Goal: Contribute content: Add original content to the website for others to see

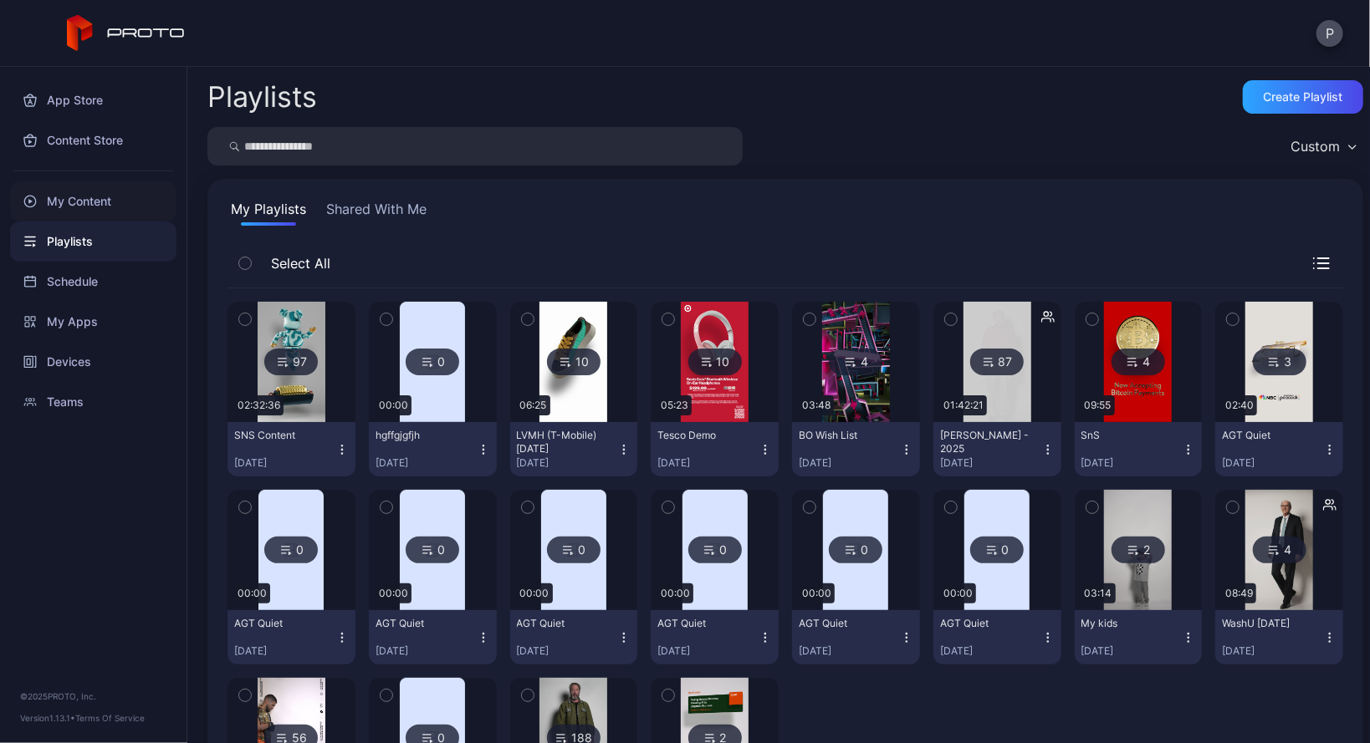
click at [120, 190] on div "My Content" at bounding box center [93, 201] width 166 height 40
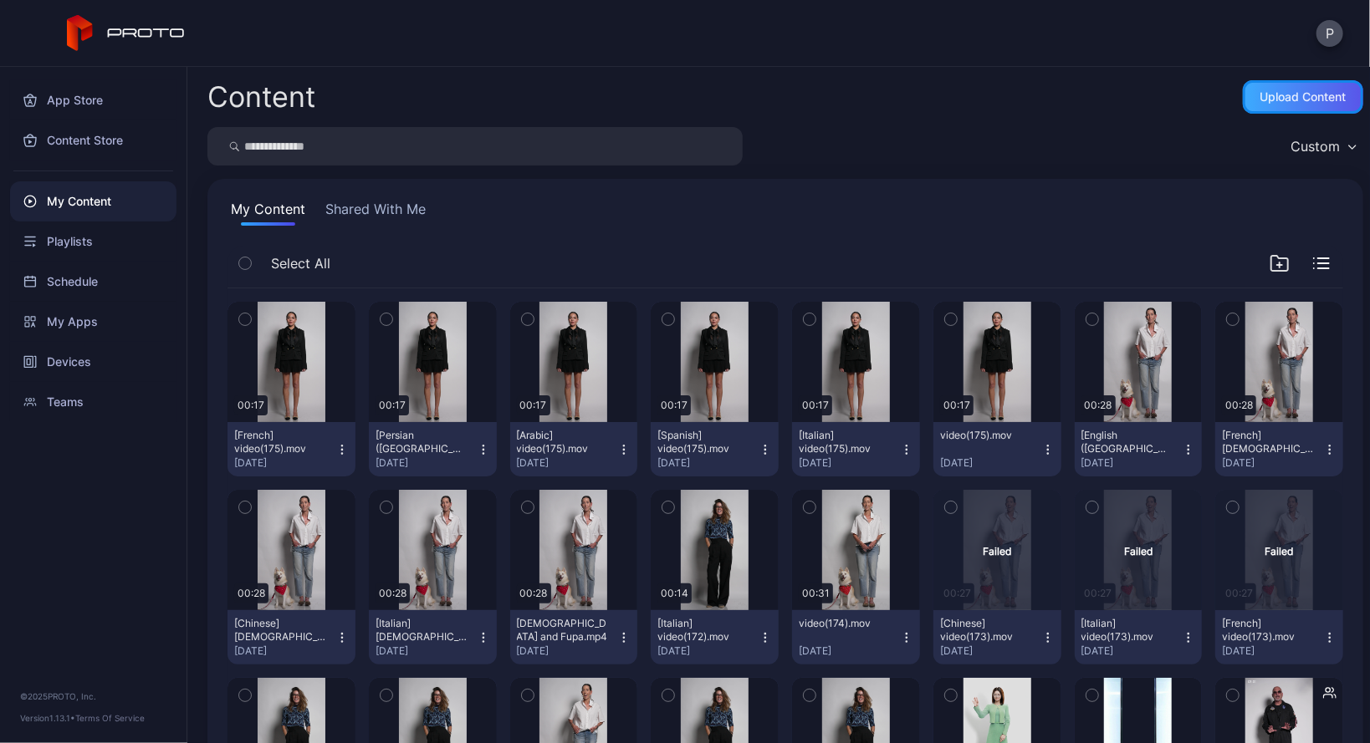
click at [1290, 107] on div "Upload Content" at bounding box center [1302, 96] width 120 height 33
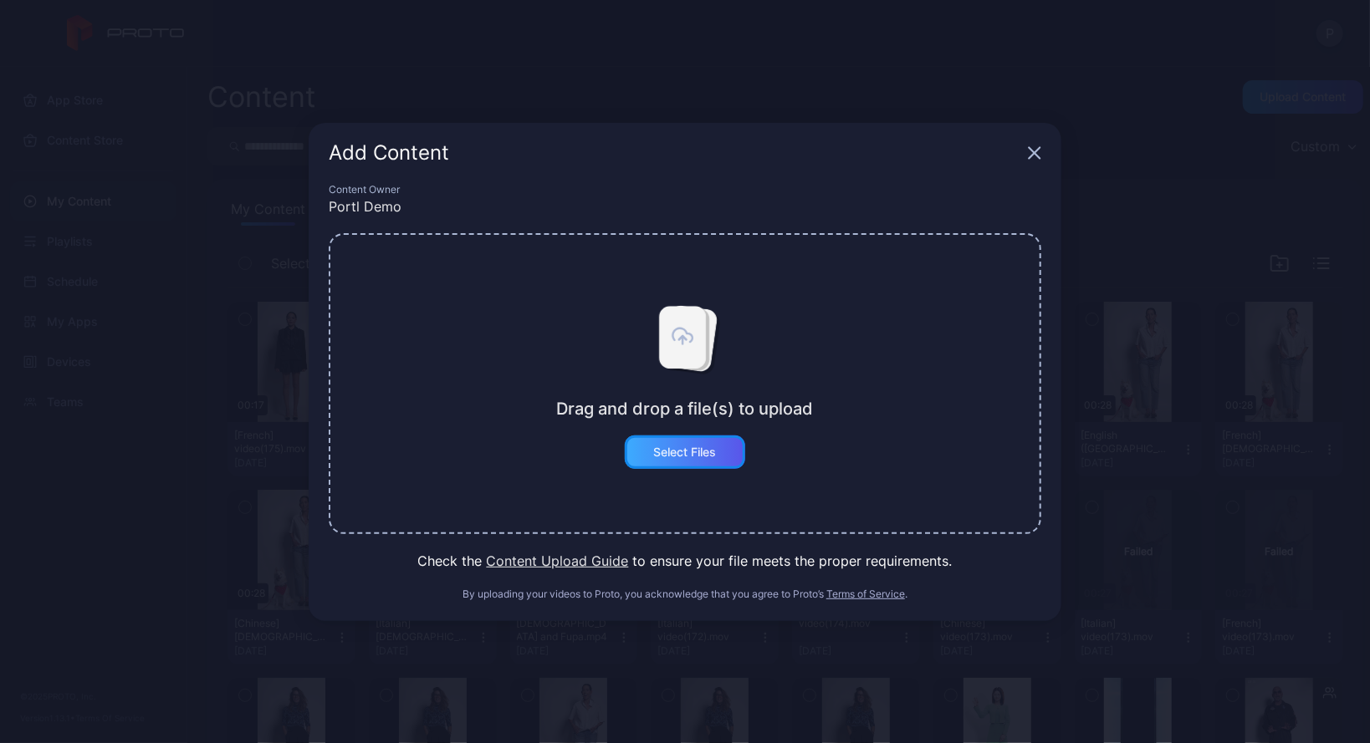
click at [704, 450] on div "Select Files" at bounding box center [685, 452] width 63 height 13
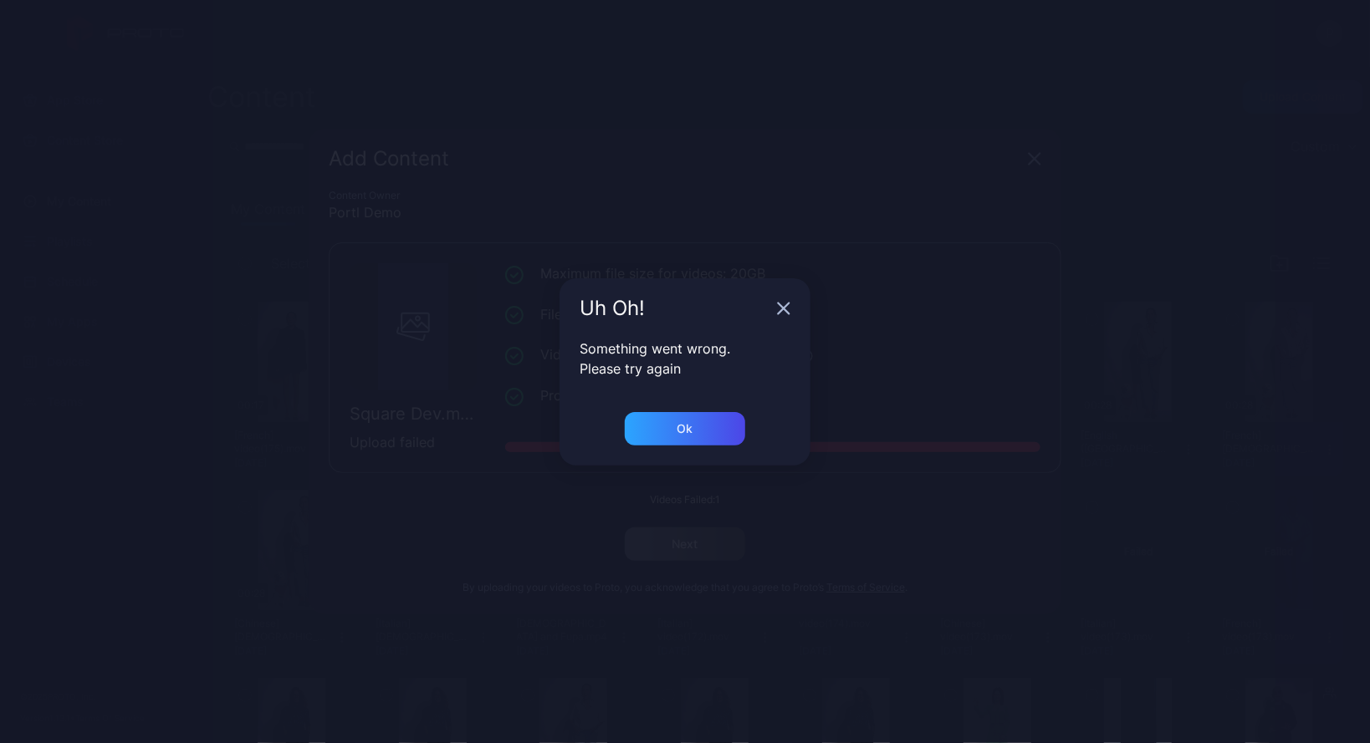
click at [680, 406] on div "Something went wrong. Please try again" at bounding box center [684, 376] width 251 height 74
click at [667, 441] on div "Ok" at bounding box center [685, 428] width 120 height 33
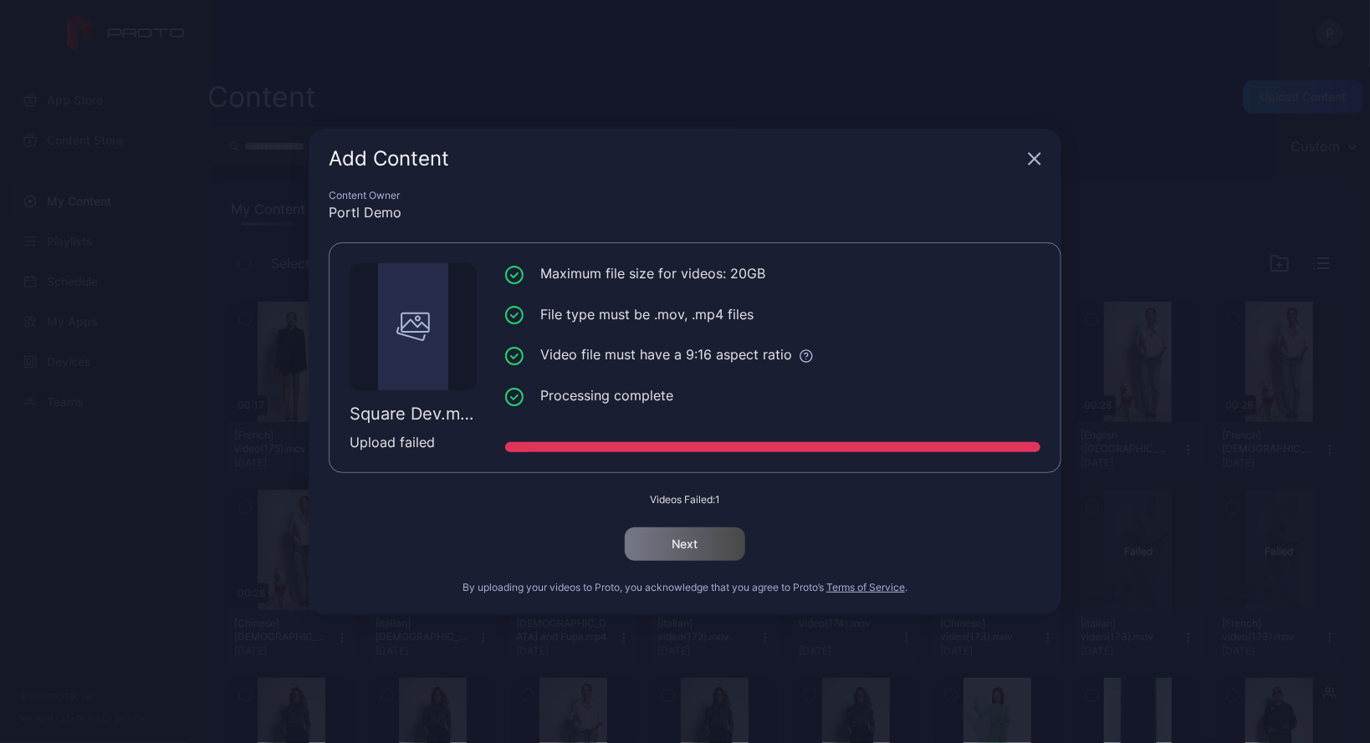
click at [1042, 159] on div "Add Content" at bounding box center [685, 159] width 753 height 60
click at [1034, 161] on icon "button" at bounding box center [1034, 158] width 13 height 13
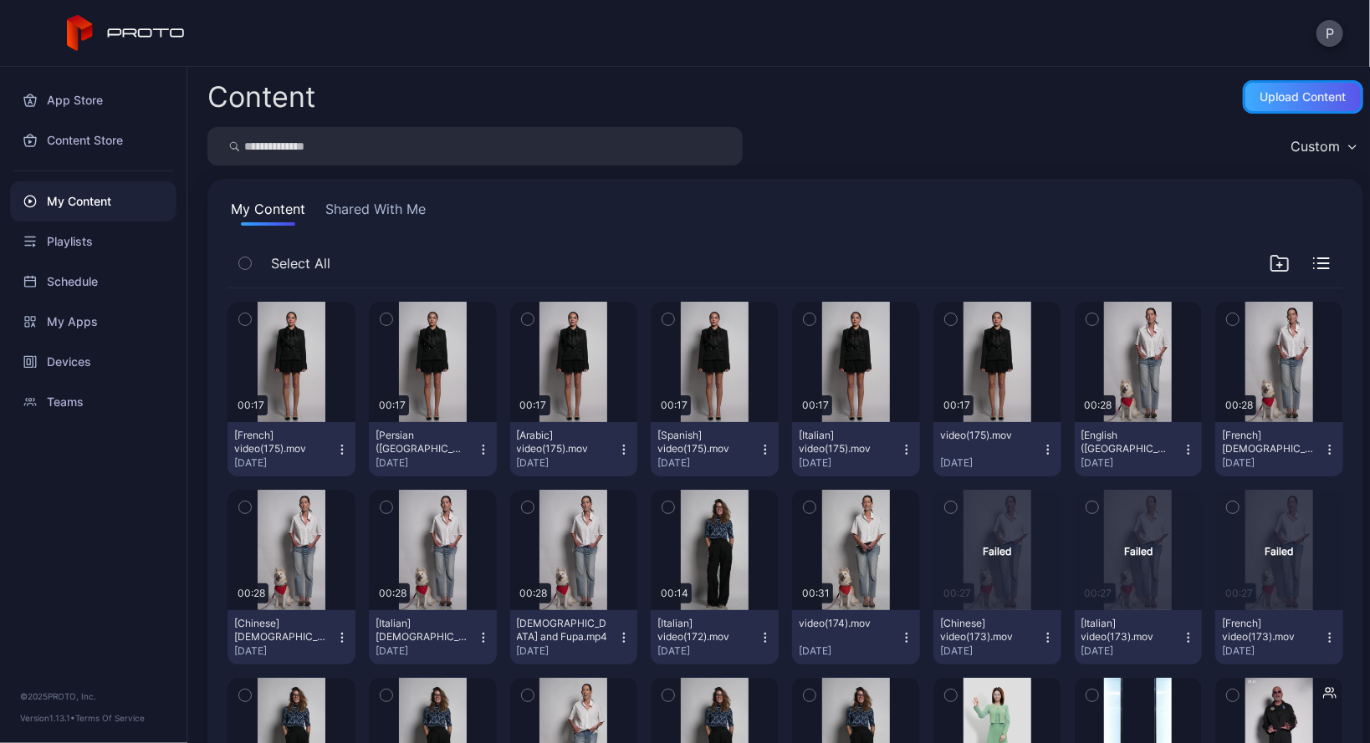
click at [1270, 110] on div "Upload Content" at bounding box center [1302, 96] width 120 height 33
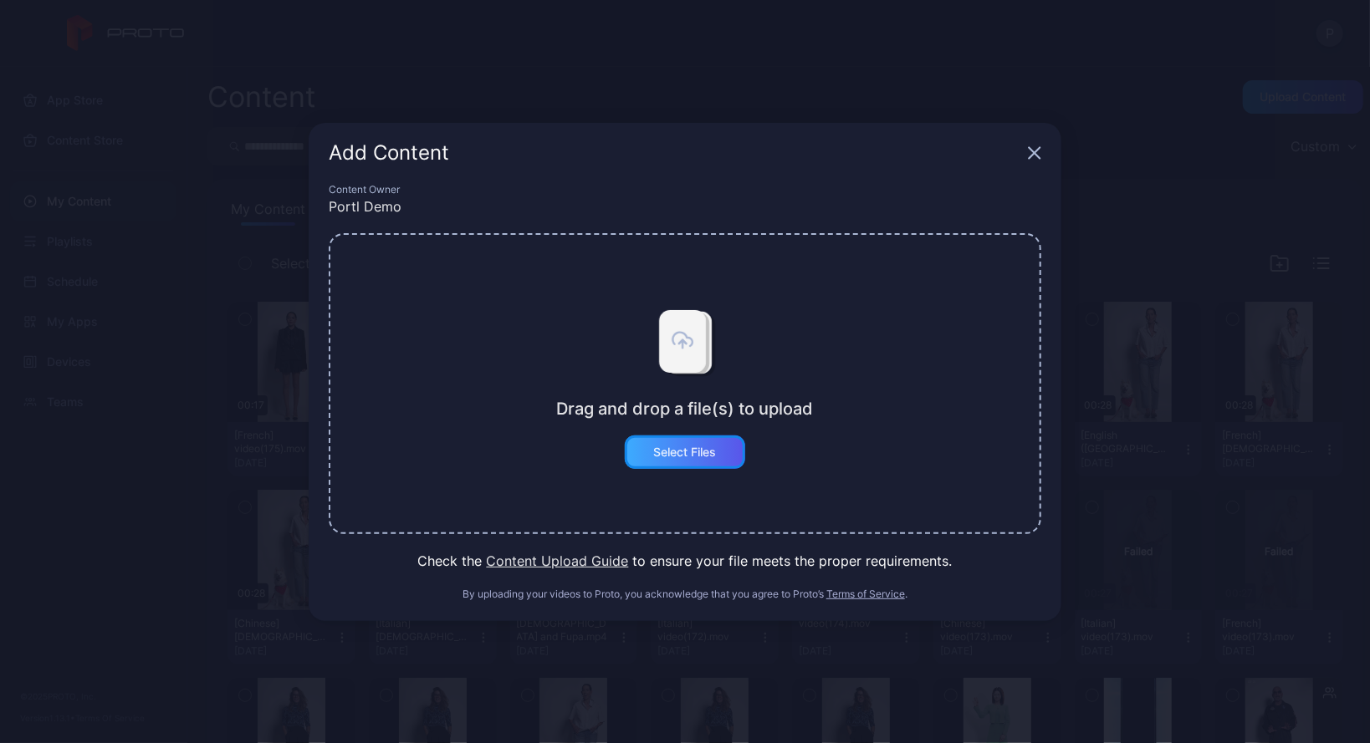
click at [706, 436] on div "Select Files" at bounding box center [685, 452] width 120 height 33
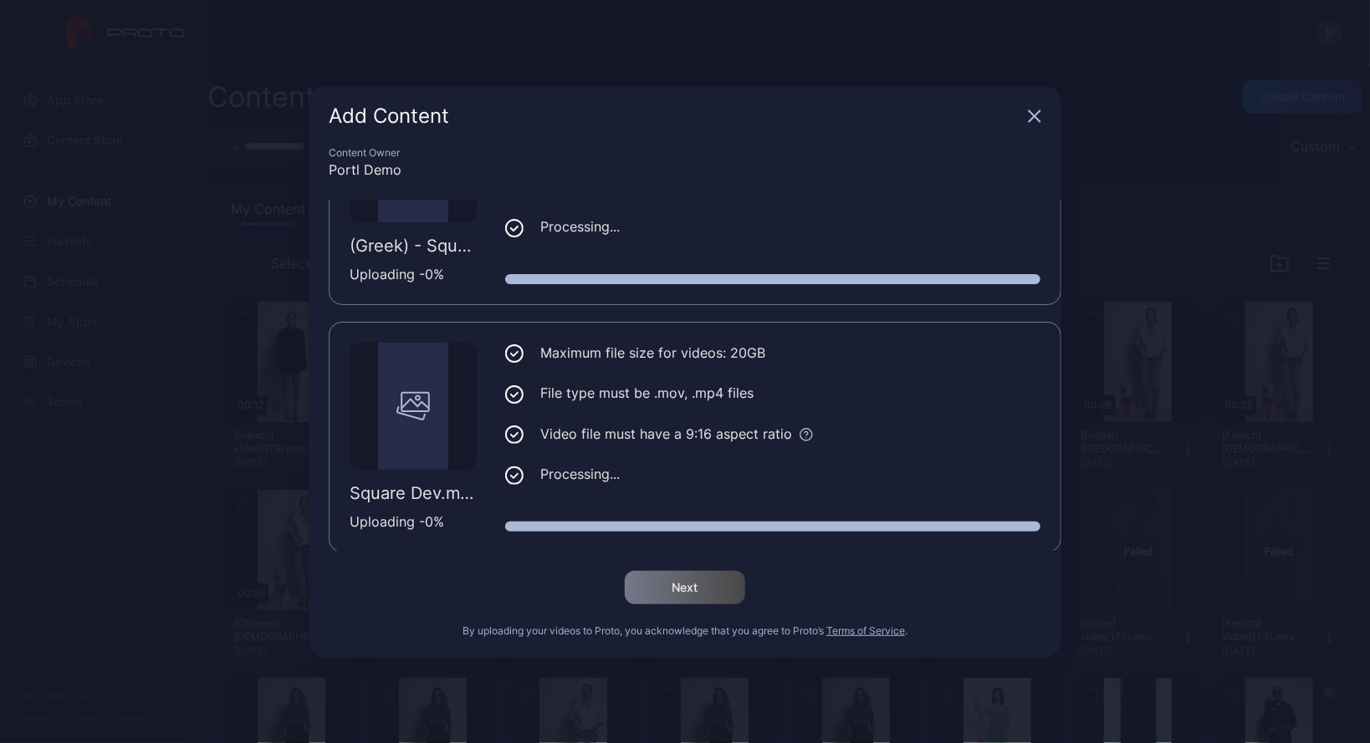
scroll to position [125, 0]
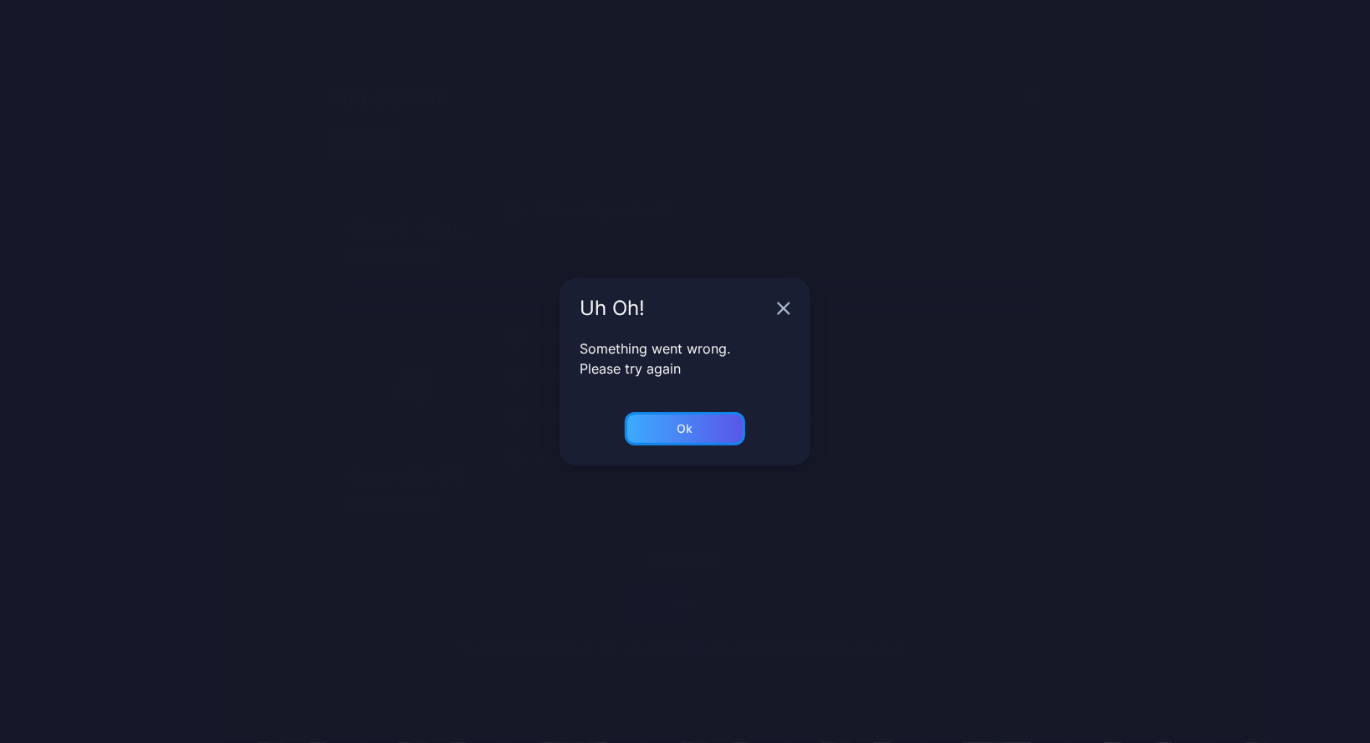
click at [673, 435] on div "Ok" at bounding box center [685, 428] width 120 height 33
click at [674, 412] on div "Ok" at bounding box center [685, 428] width 120 height 33
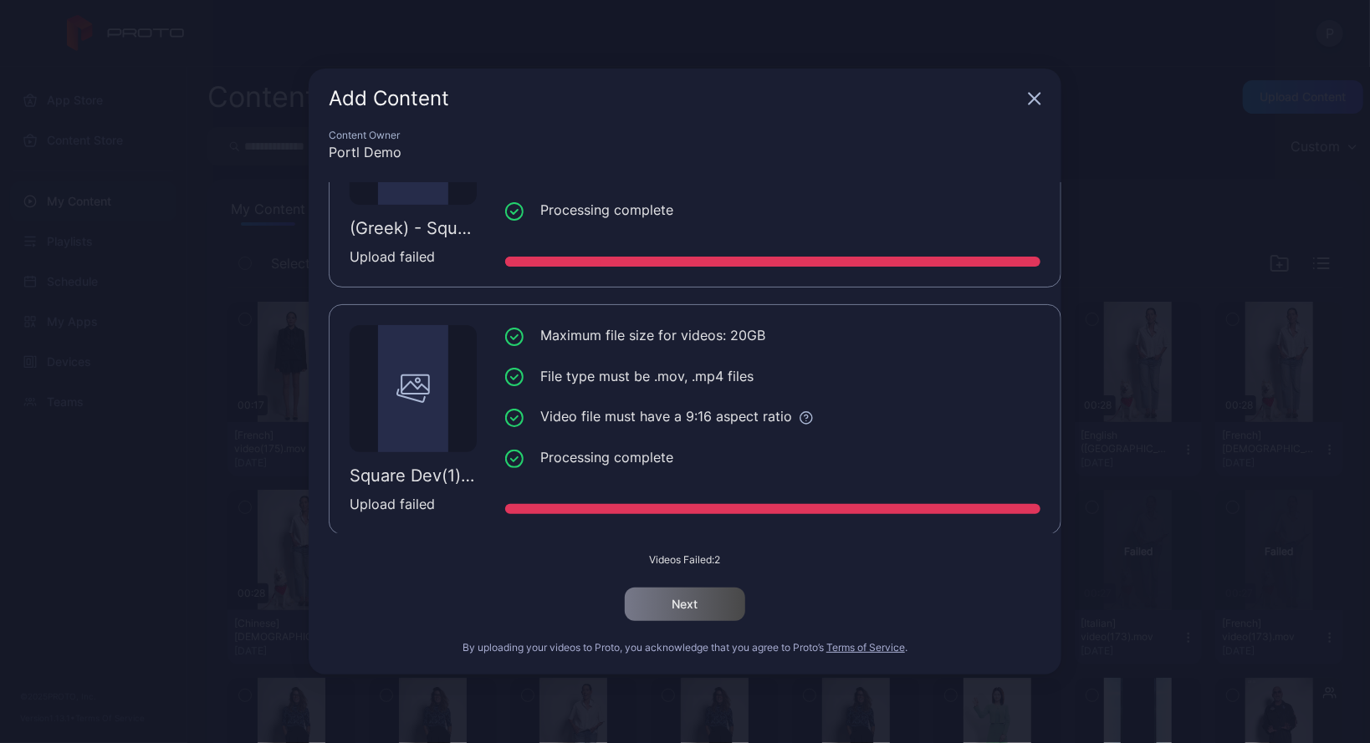
click at [528, 135] on div "Content Owner" at bounding box center [685, 135] width 712 height 13
click at [1031, 99] on icon "button" at bounding box center [1034, 98] width 13 height 13
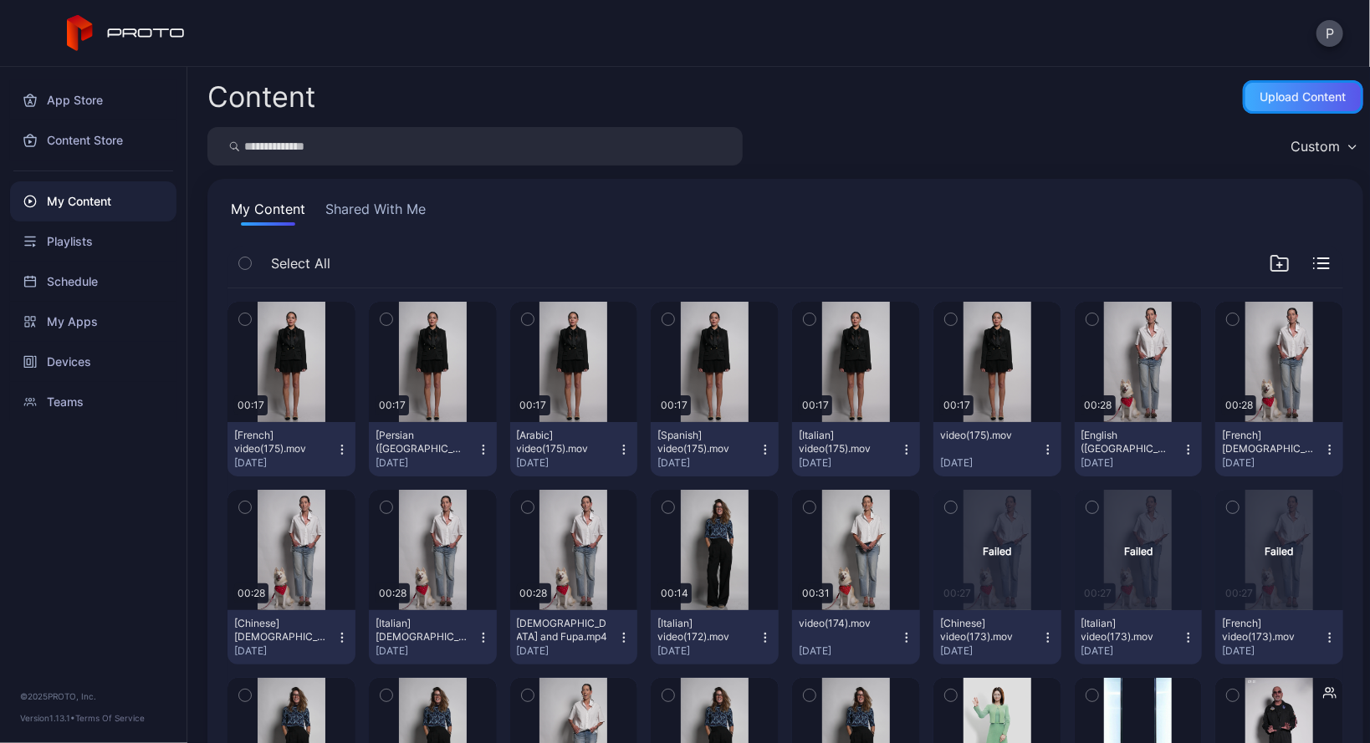
click at [1304, 95] on div "Upload Content" at bounding box center [1303, 96] width 86 height 13
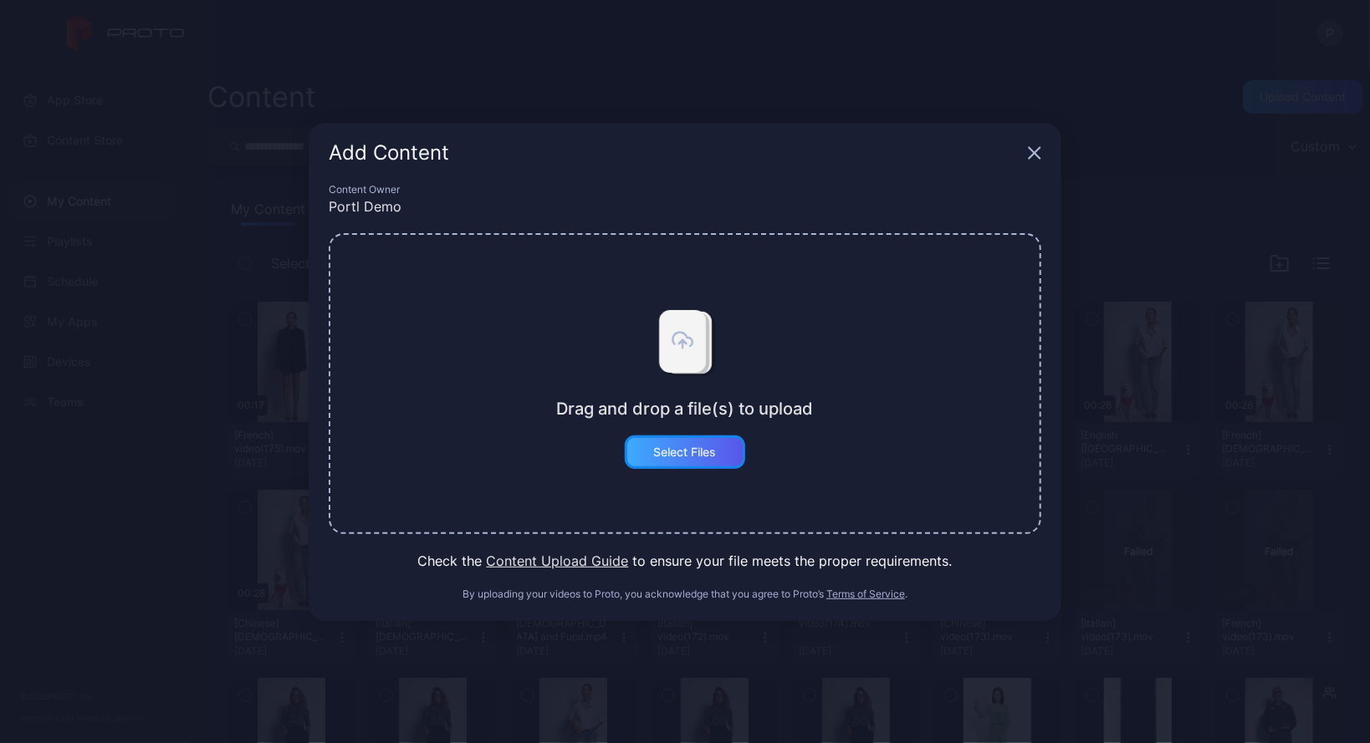
click at [714, 446] on div "Select Files" at bounding box center [685, 452] width 63 height 13
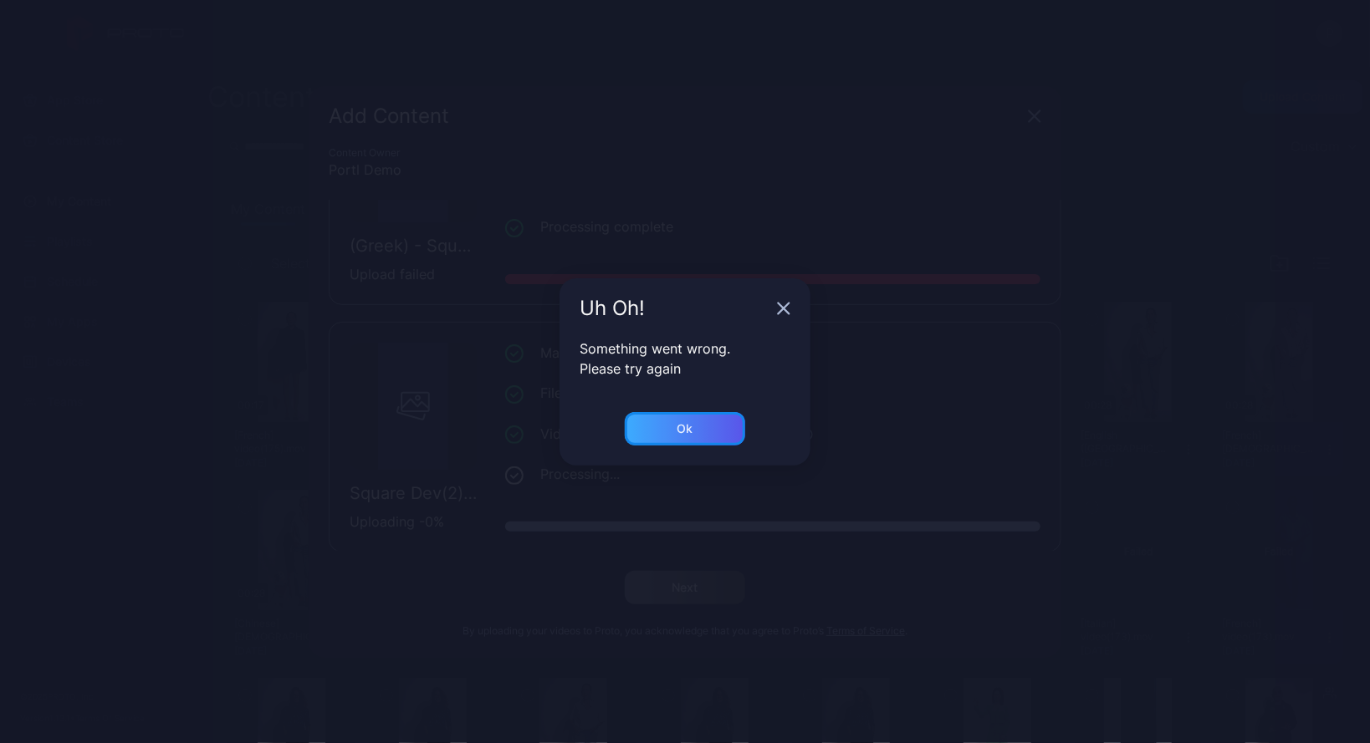
click at [719, 436] on div "Ok" at bounding box center [685, 428] width 120 height 33
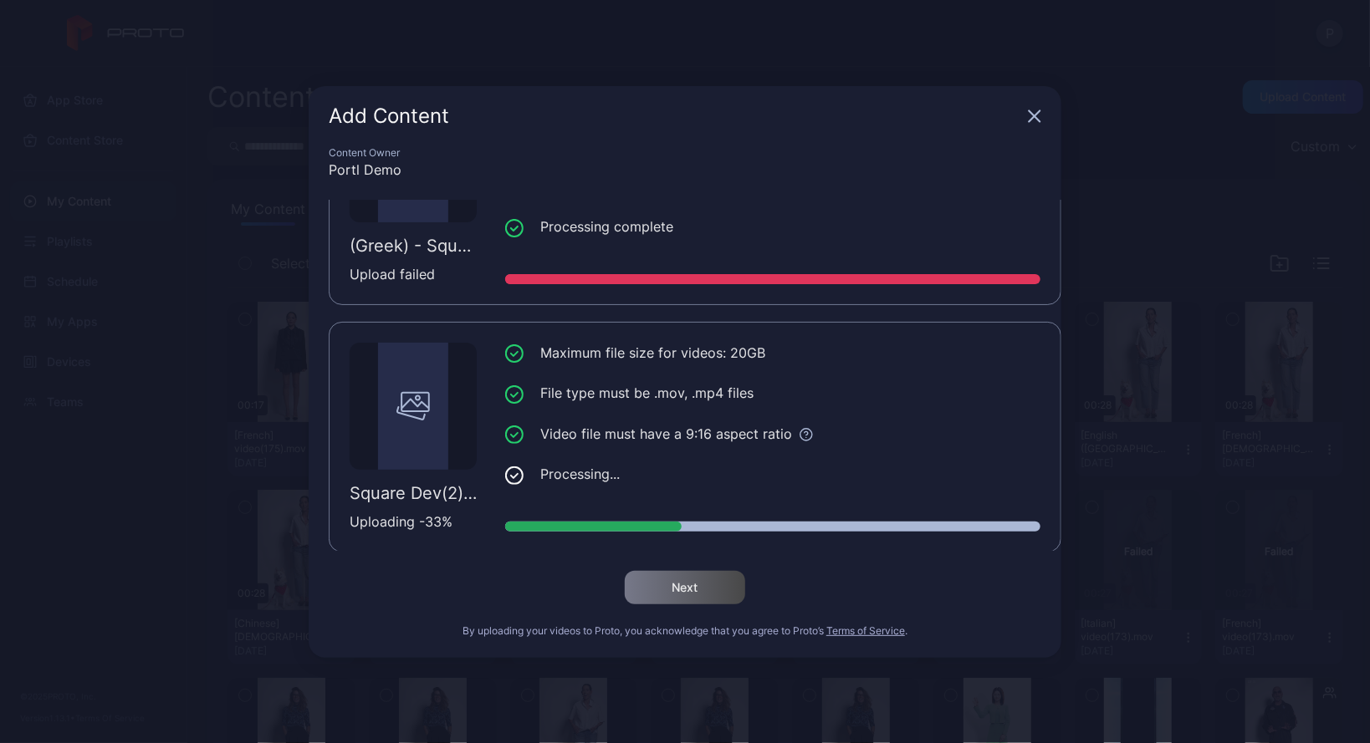
click at [566, 369] on ul "Maximum file size for videos: 20GB File type must be .mov, .mp4 files Video fil…" at bounding box center [772, 414] width 535 height 143
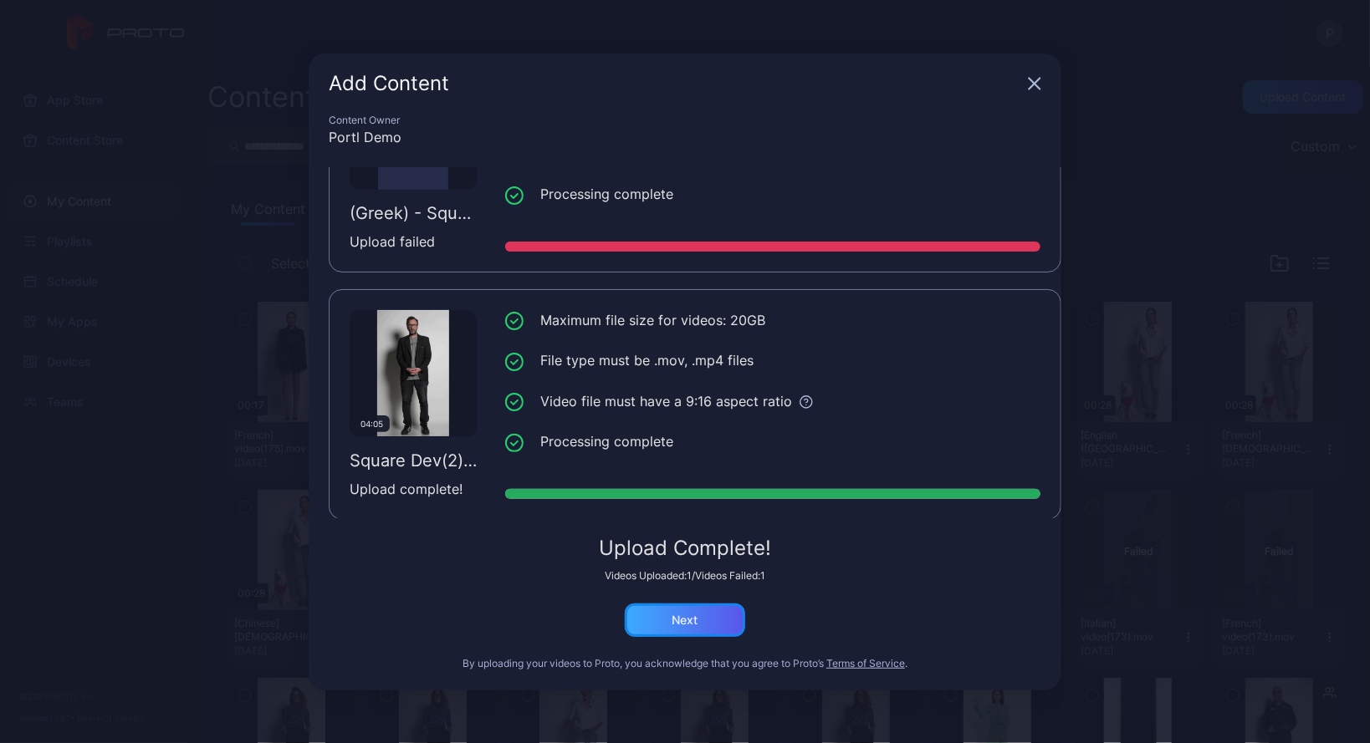
click at [702, 615] on div "Next" at bounding box center [685, 620] width 120 height 33
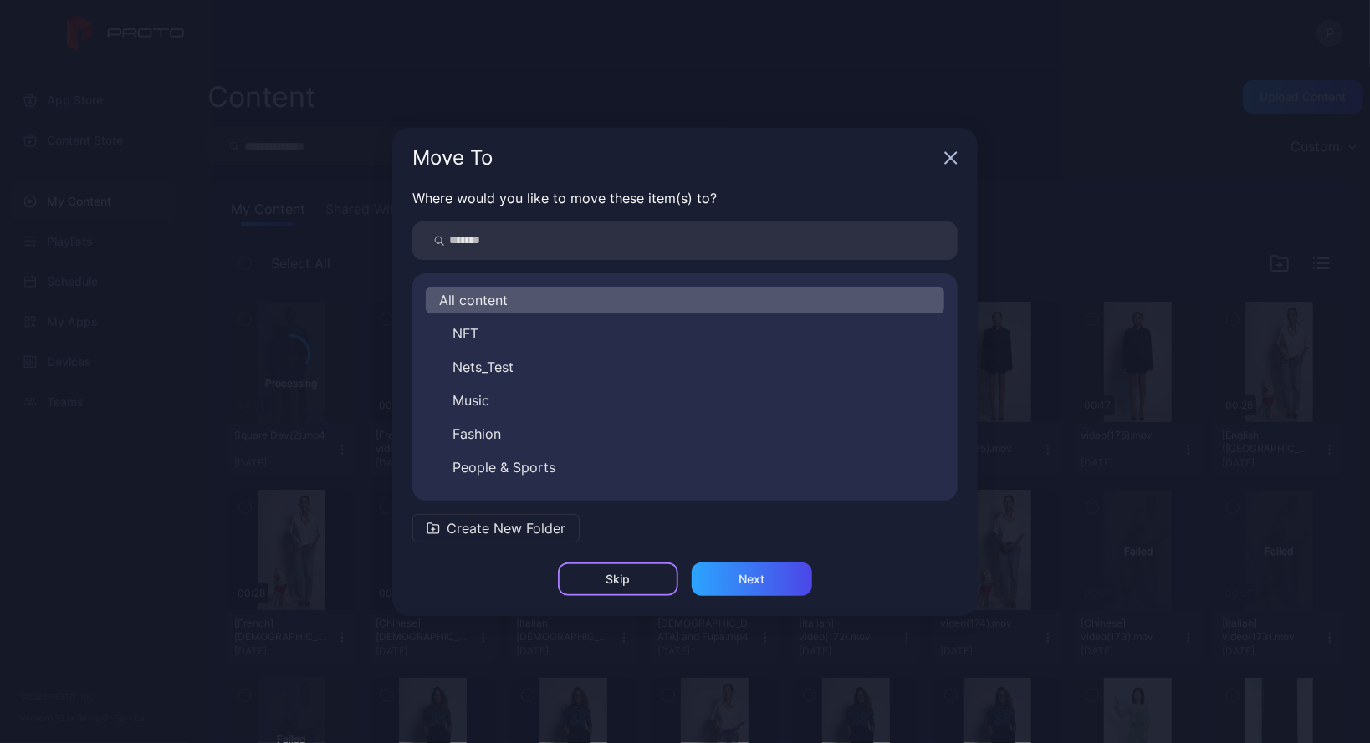
click at [649, 576] on div "Skip" at bounding box center [618, 579] width 120 height 33
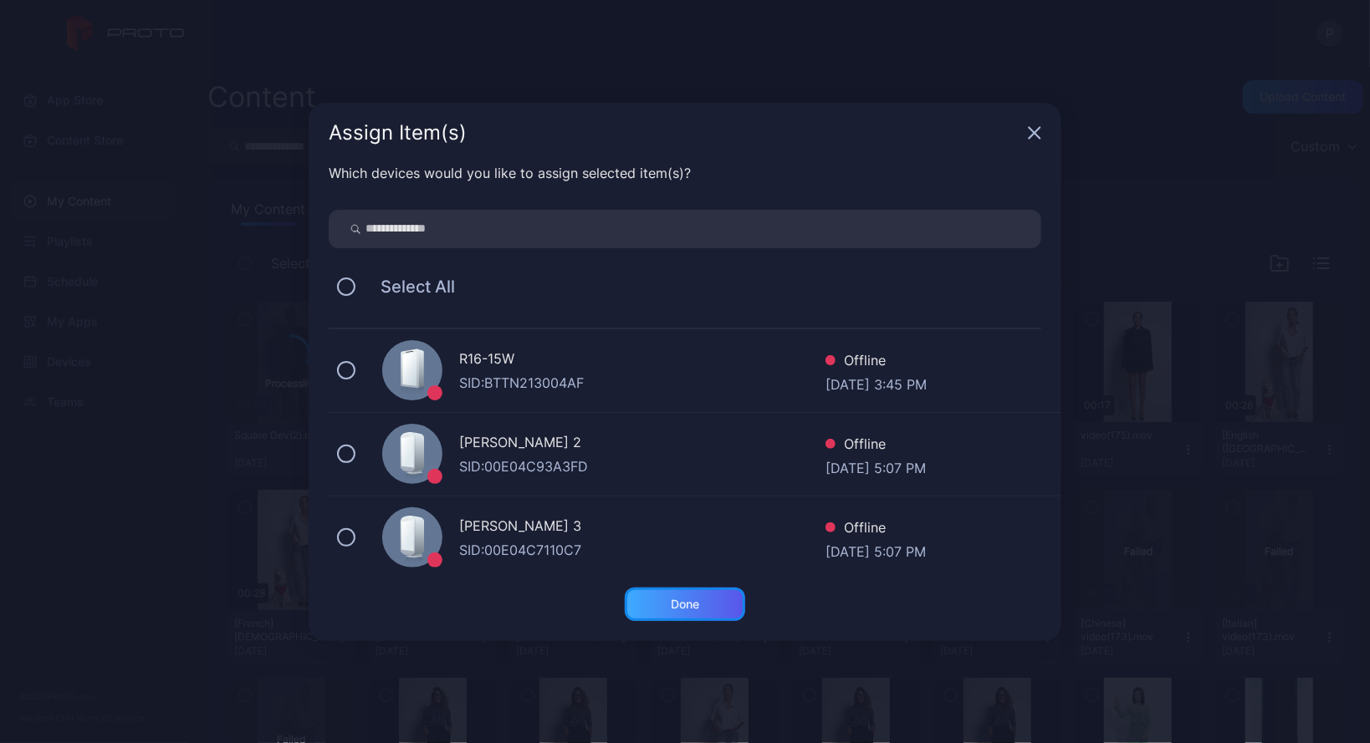
click at [720, 610] on div "Done" at bounding box center [685, 604] width 120 height 33
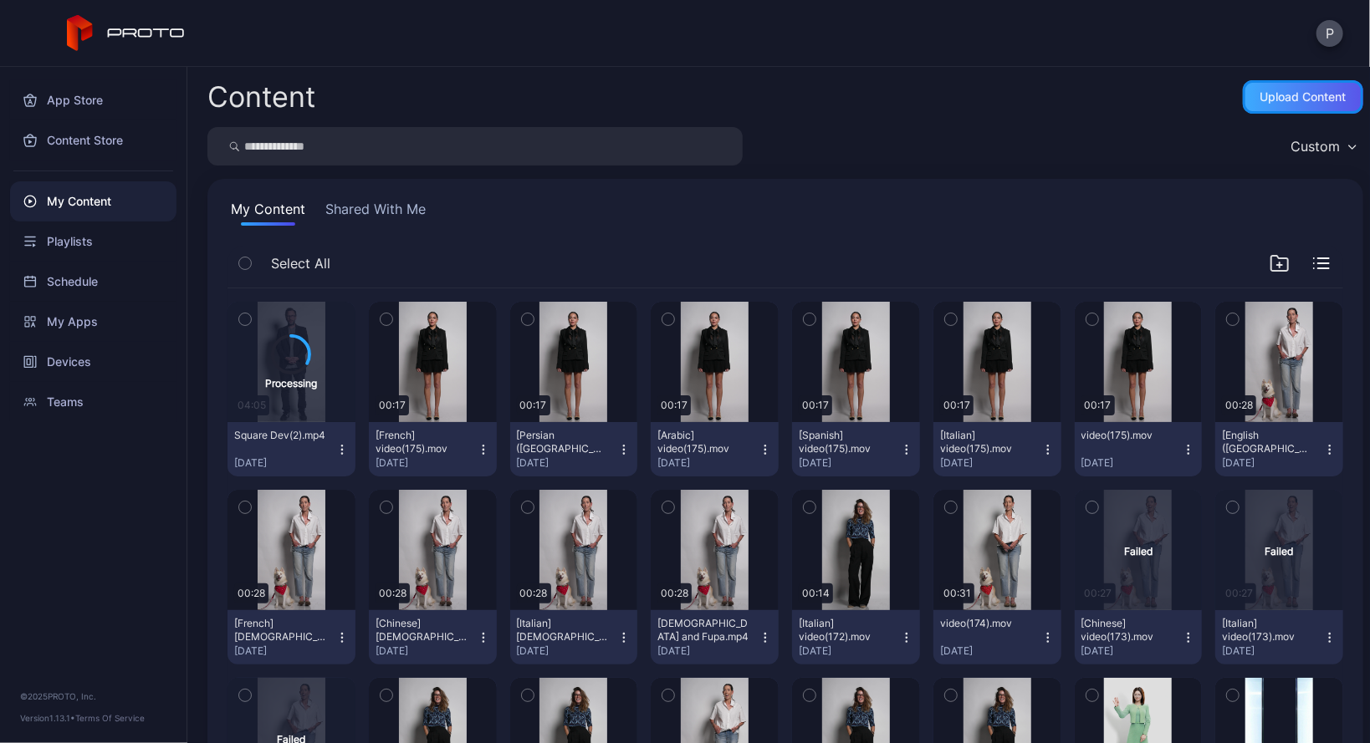
click at [1293, 99] on div "Upload Content" at bounding box center [1303, 96] width 86 height 13
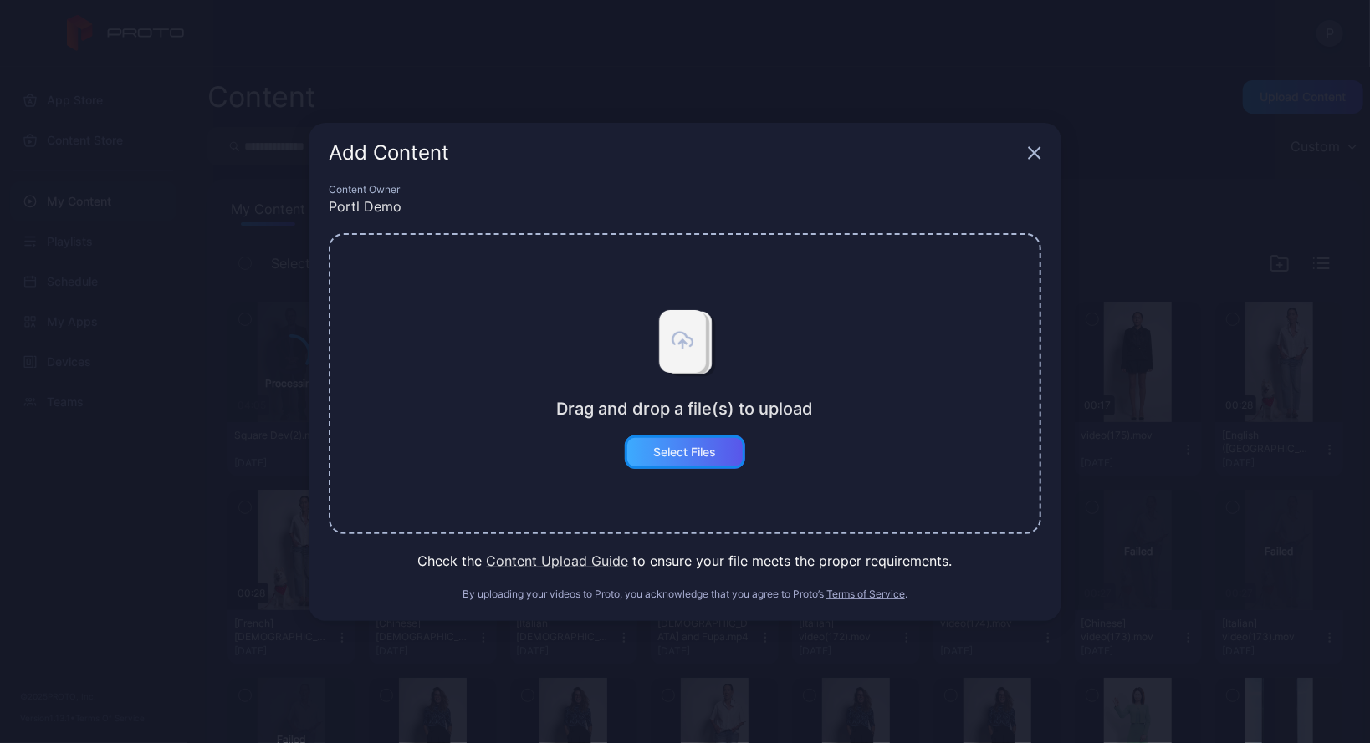
click at [714, 460] on div "Select Files" at bounding box center [685, 452] width 120 height 33
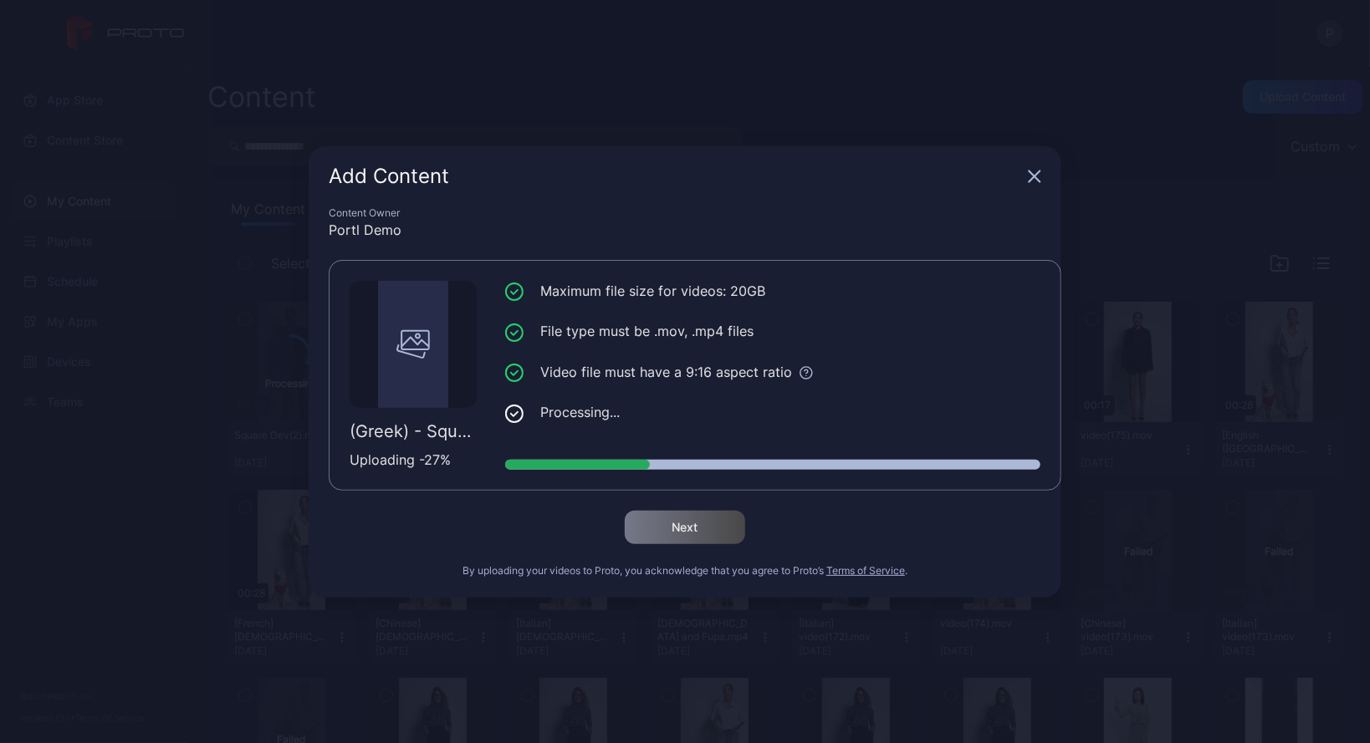
click at [532, 264] on div "(Greek) - Square Dev(2).mp4 Uploading - 27 % Maximum file size for videos: 20GB…" at bounding box center [695, 375] width 732 height 231
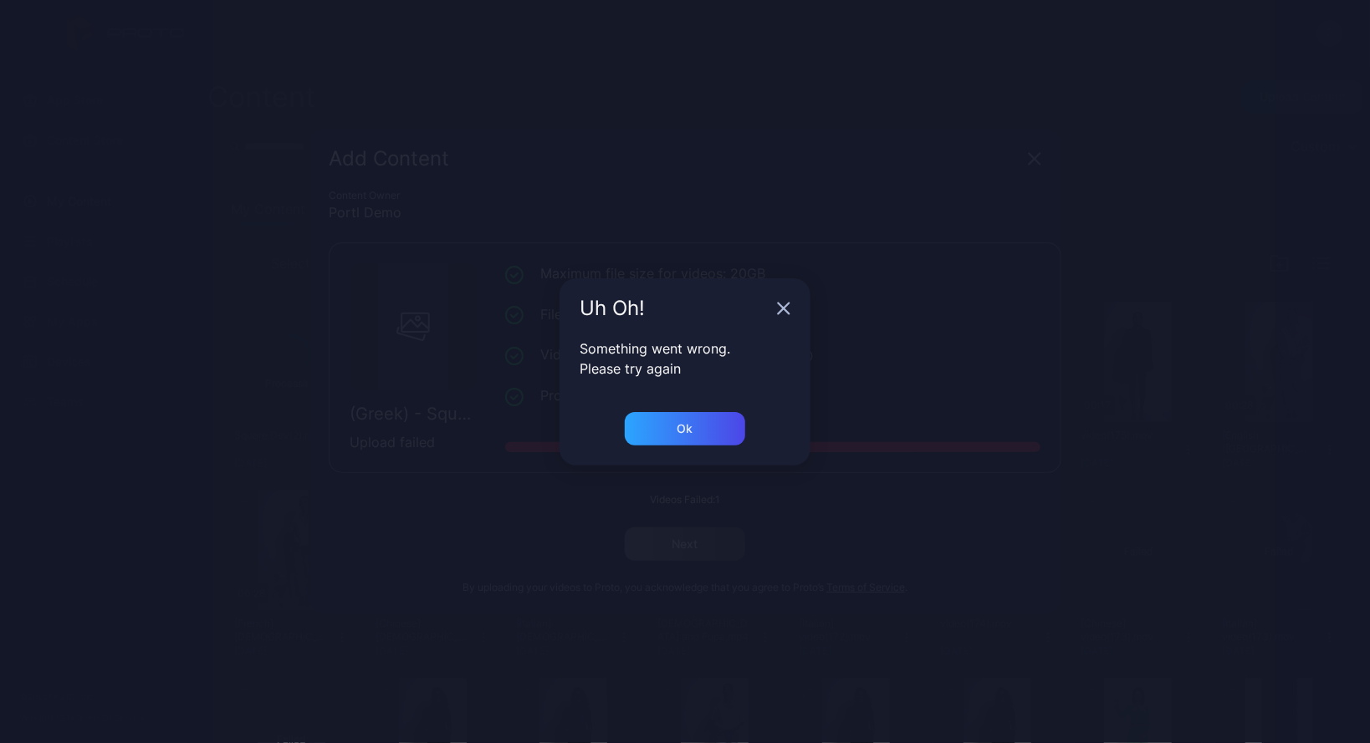
click at [722, 462] on div "Ok" at bounding box center [684, 439] width 251 height 54
click at [685, 417] on div "Ok" at bounding box center [685, 428] width 120 height 33
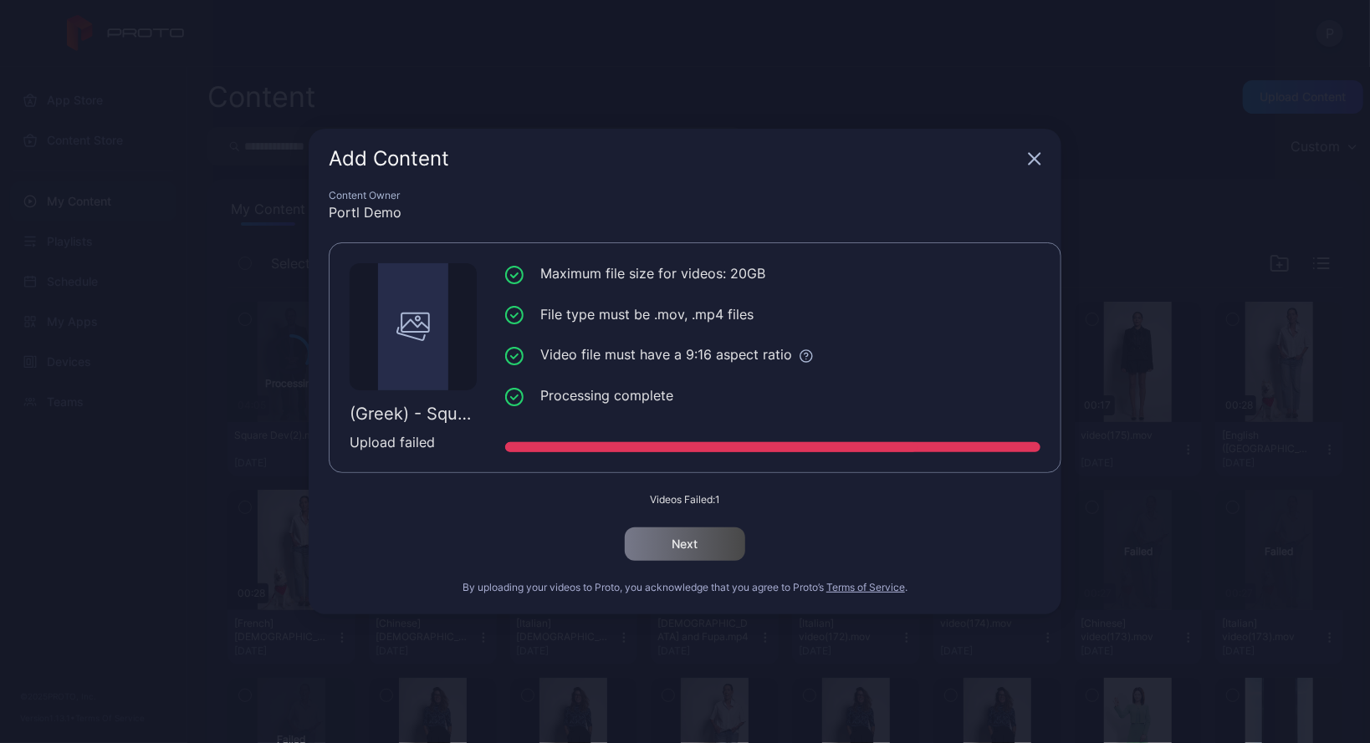
click at [1036, 160] on icon "button" at bounding box center [1034, 159] width 11 height 11
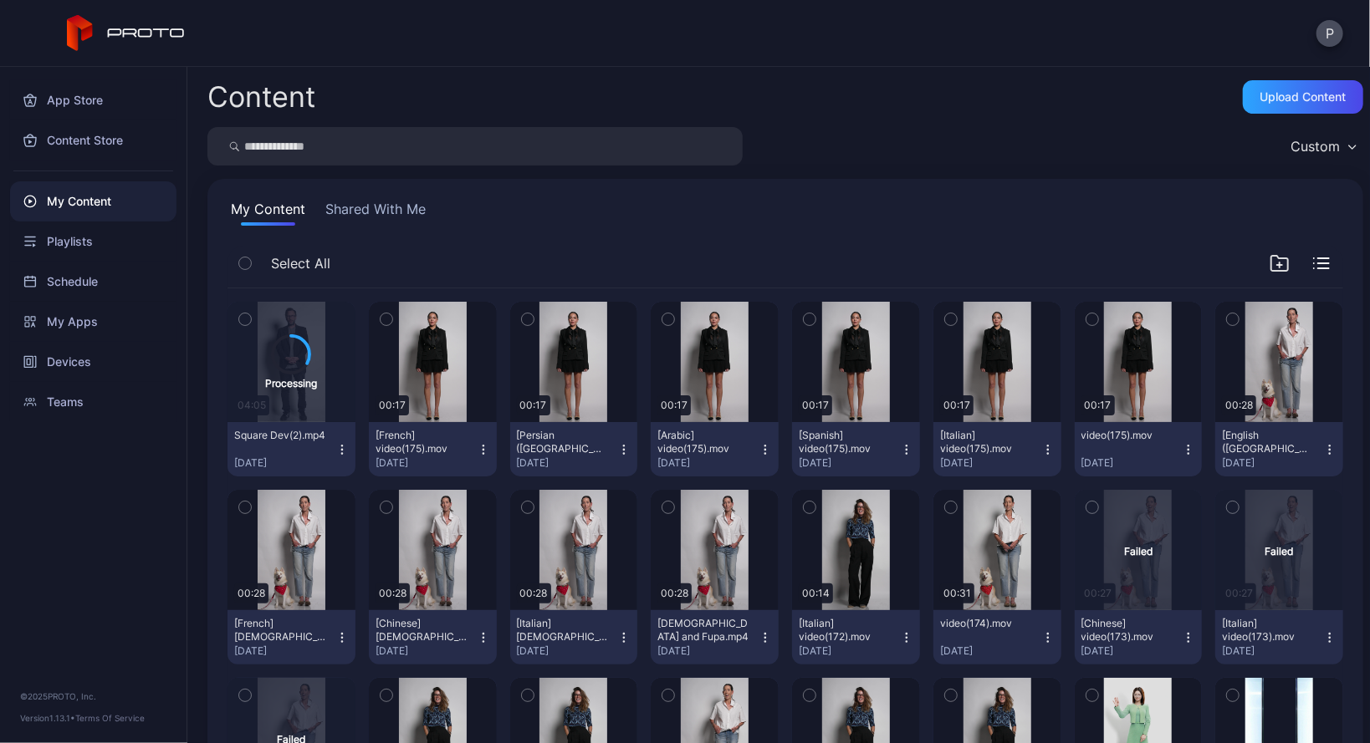
click at [340, 446] on icon "button" at bounding box center [341, 449] width 13 height 13
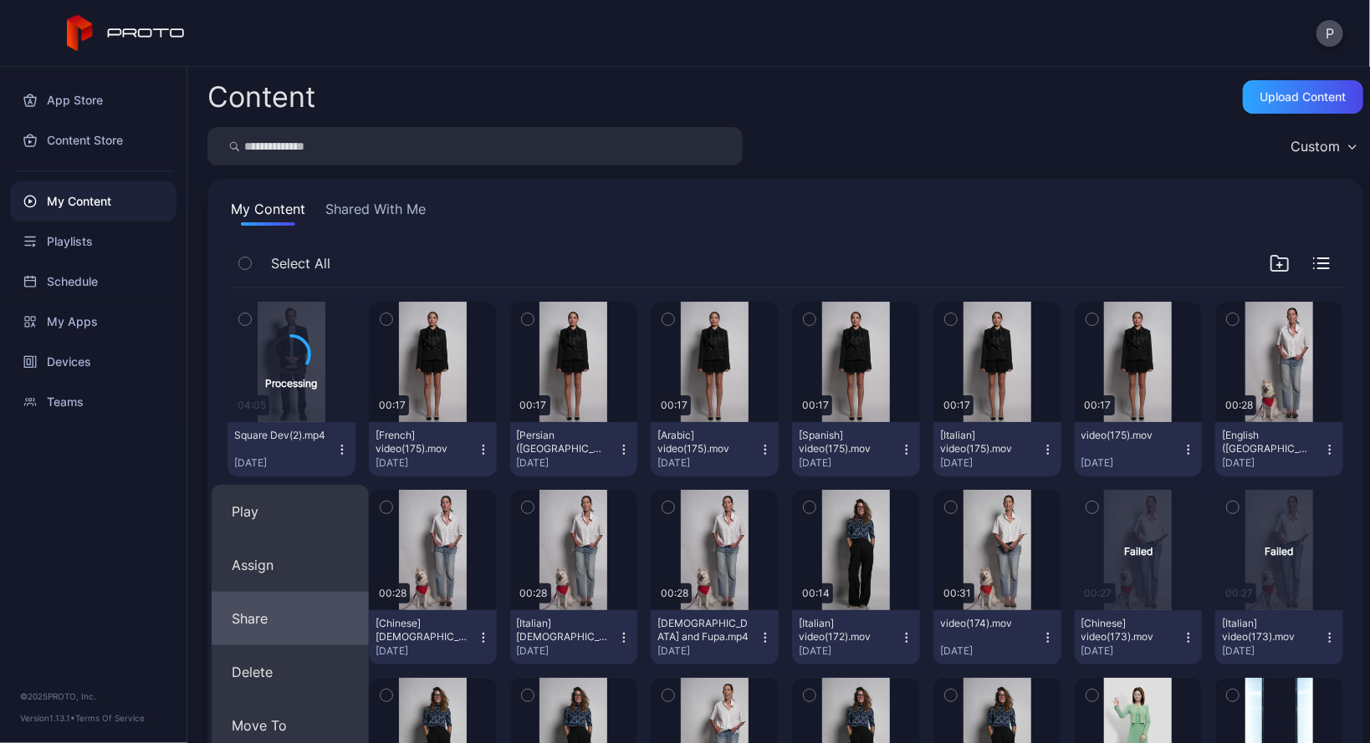
click at [284, 626] on button "Share" at bounding box center [290, 619] width 157 height 54
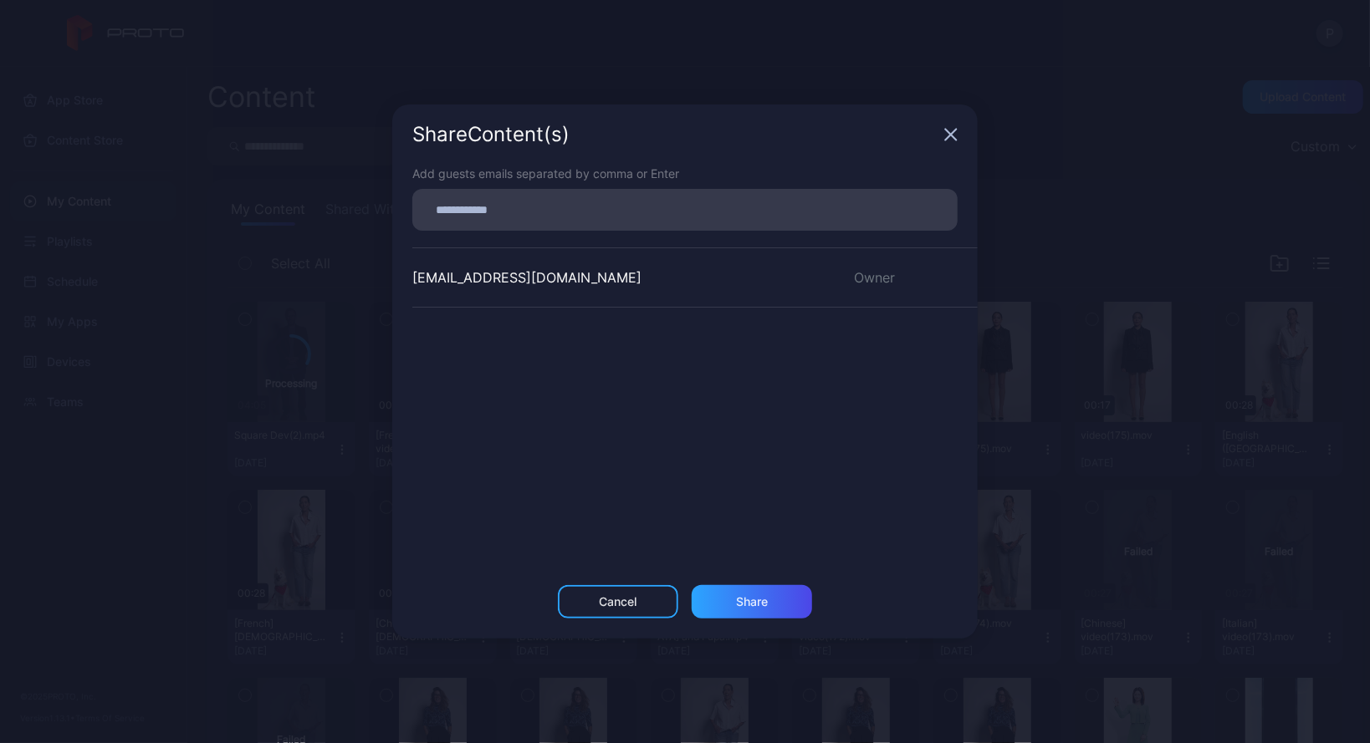
click at [624, 194] on div at bounding box center [689, 210] width 535 height 32
click at [596, 210] on input at bounding box center [684, 210] width 525 height 22
paste input
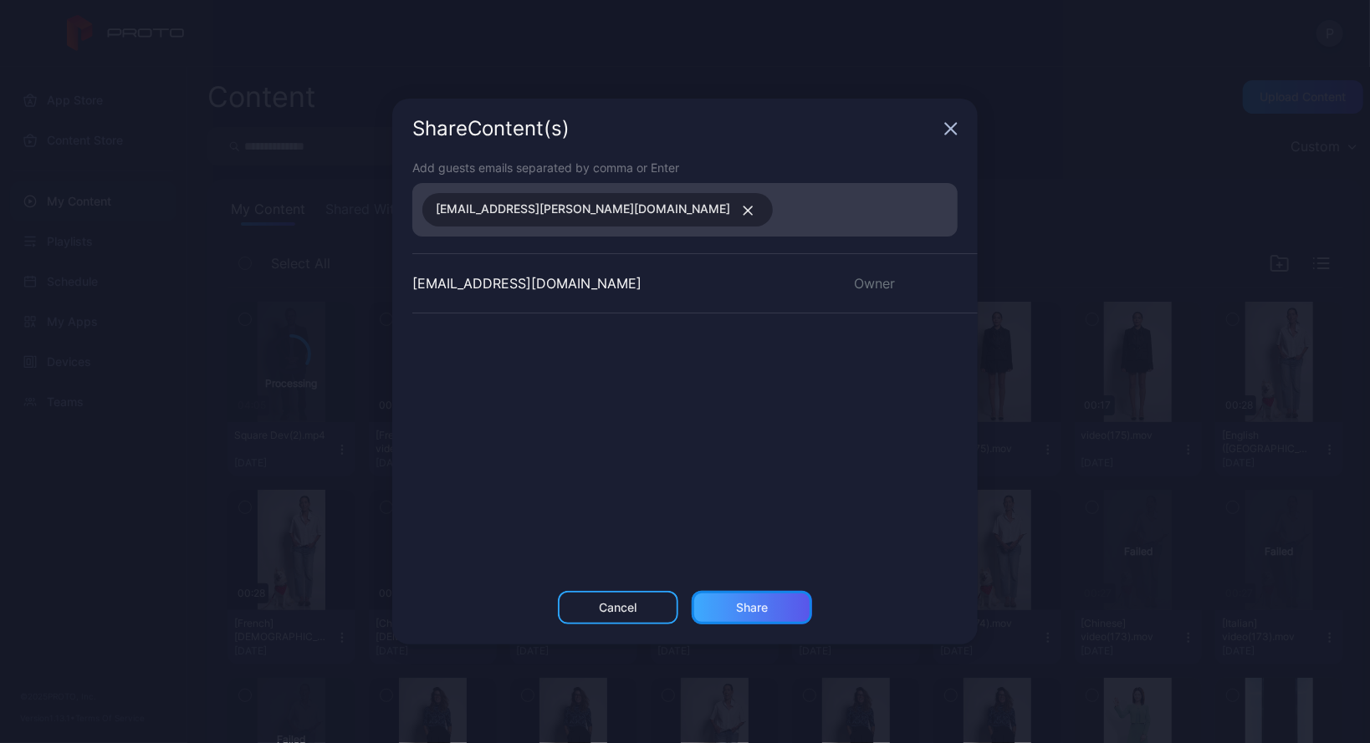
click at [761, 601] on div "Share" at bounding box center [752, 607] width 32 height 13
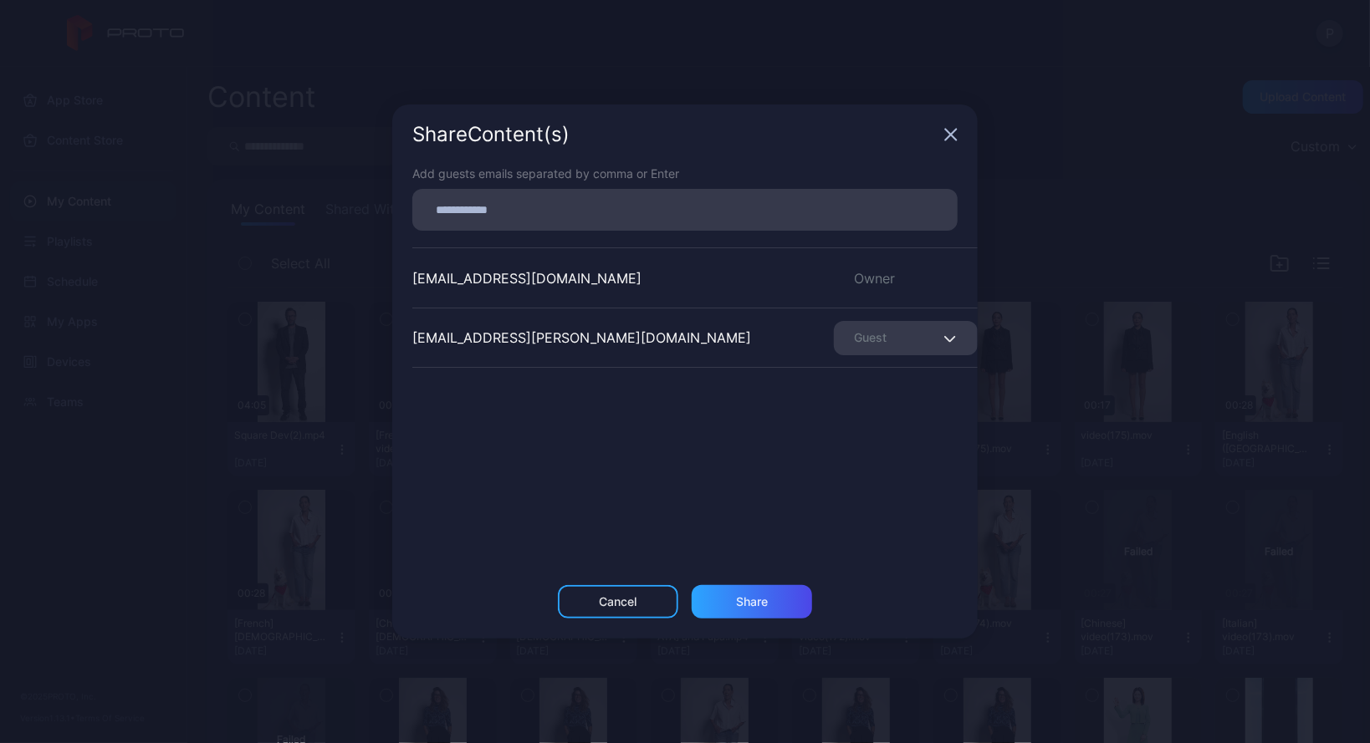
drag, startPoint x: 583, startPoint y: 448, endPoint x: 611, endPoint y: 462, distance: 31.4
click at [583, 448] on div "[EMAIL_ADDRESS][DOMAIN_NAME] Owner [DOMAIN_NAME][EMAIL_ADDRESS][PERSON_NAME][DO…" at bounding box center [694, 372] width 565 height 251
click at [592, 595] on div "Cancel" at bounding box center [618, 601] width 120 height 33
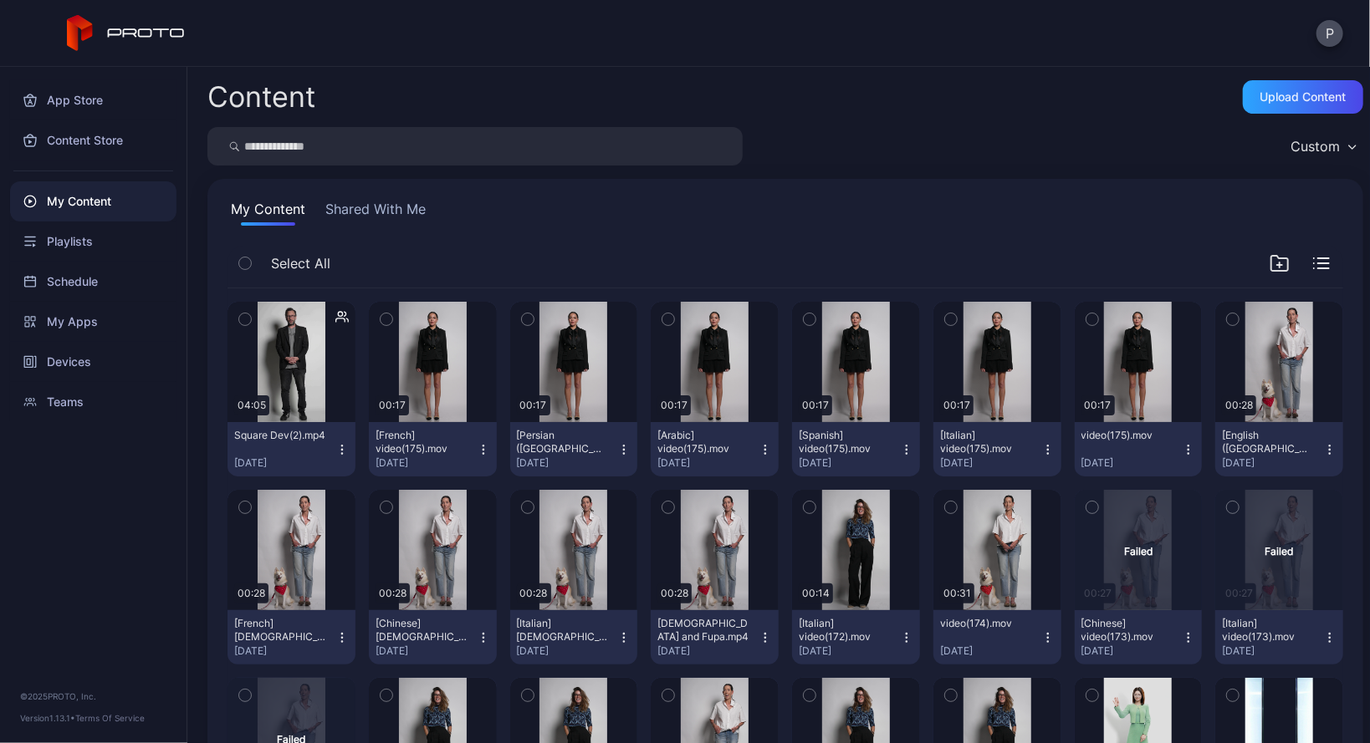
click at [339, 456] on button "Square Dev(2).mp4 [DATE]" at bounding box center [291, 449] width 128 height 54
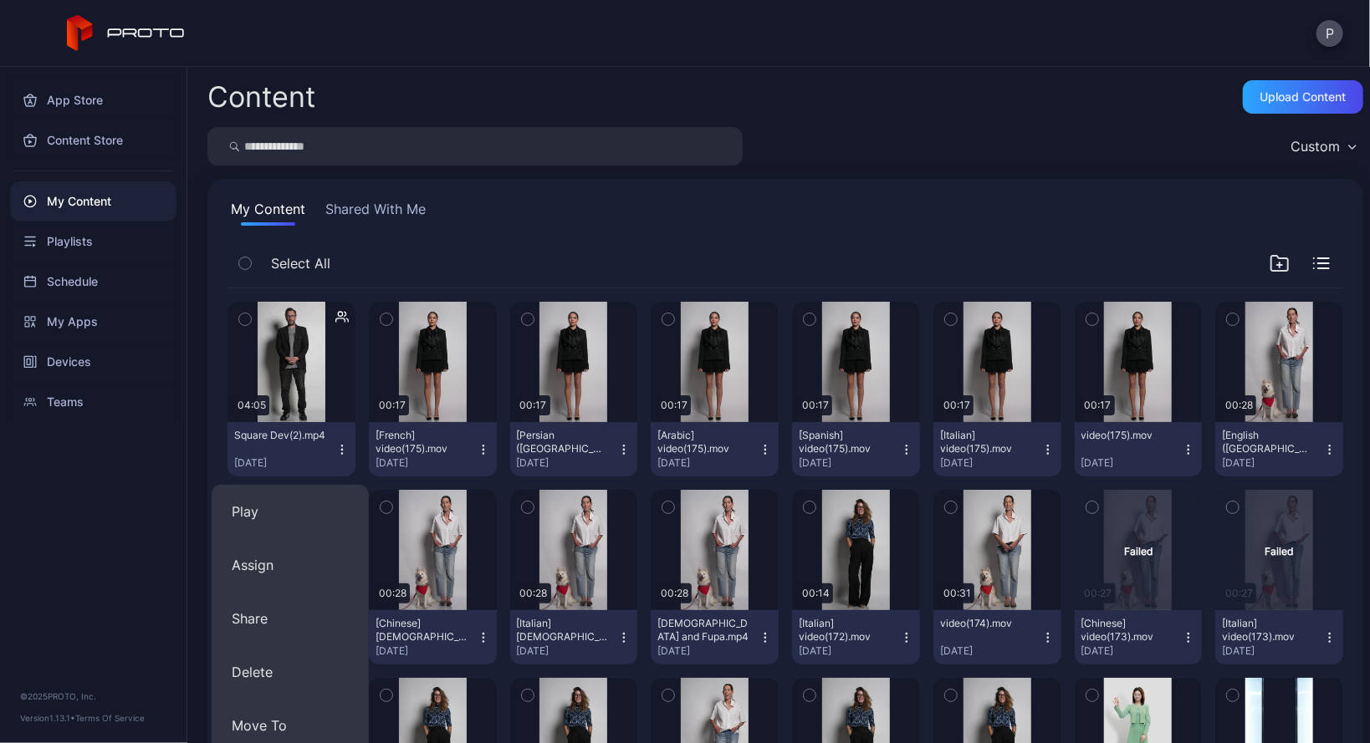
click at [1244, 60] on div "P" at bounding box center [685, 33] width 1370 height 67
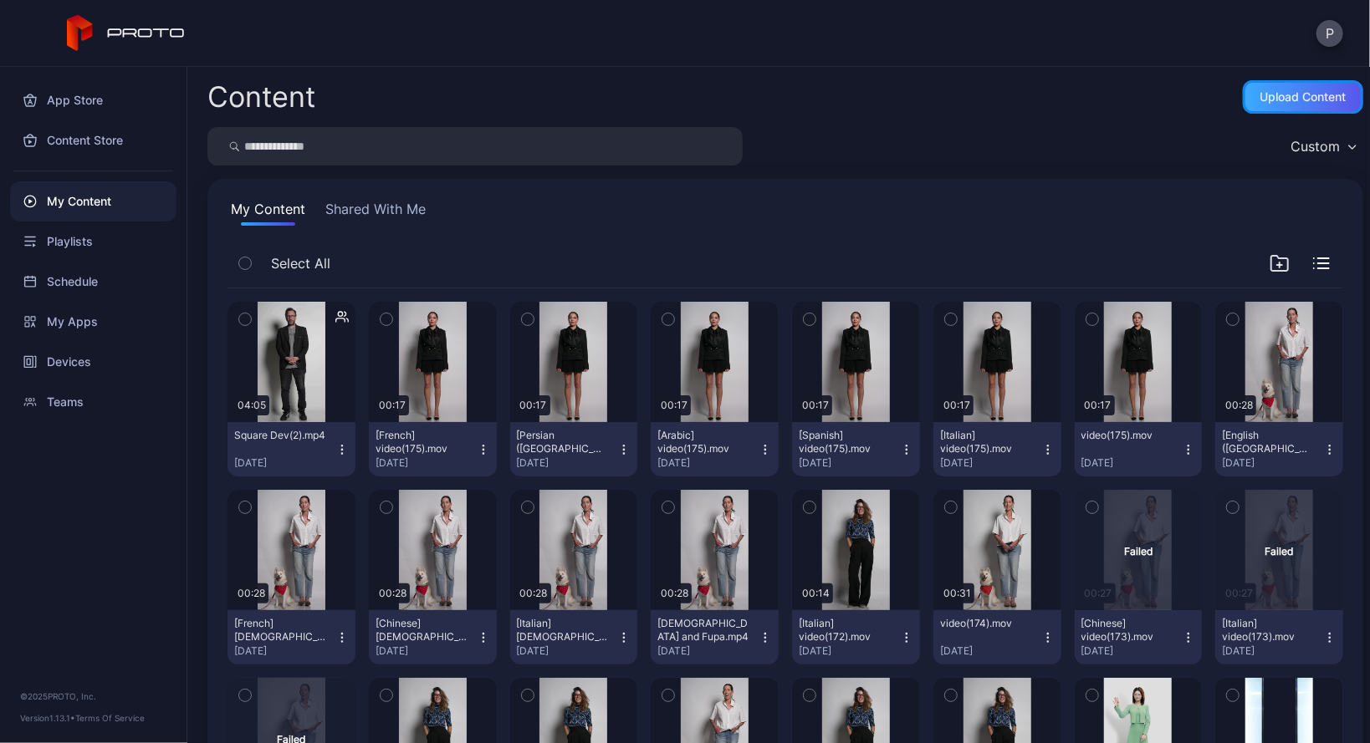
click at [1260, 99] on div "Upload Content" at bounding box center [1303, 96] width 86 height 13
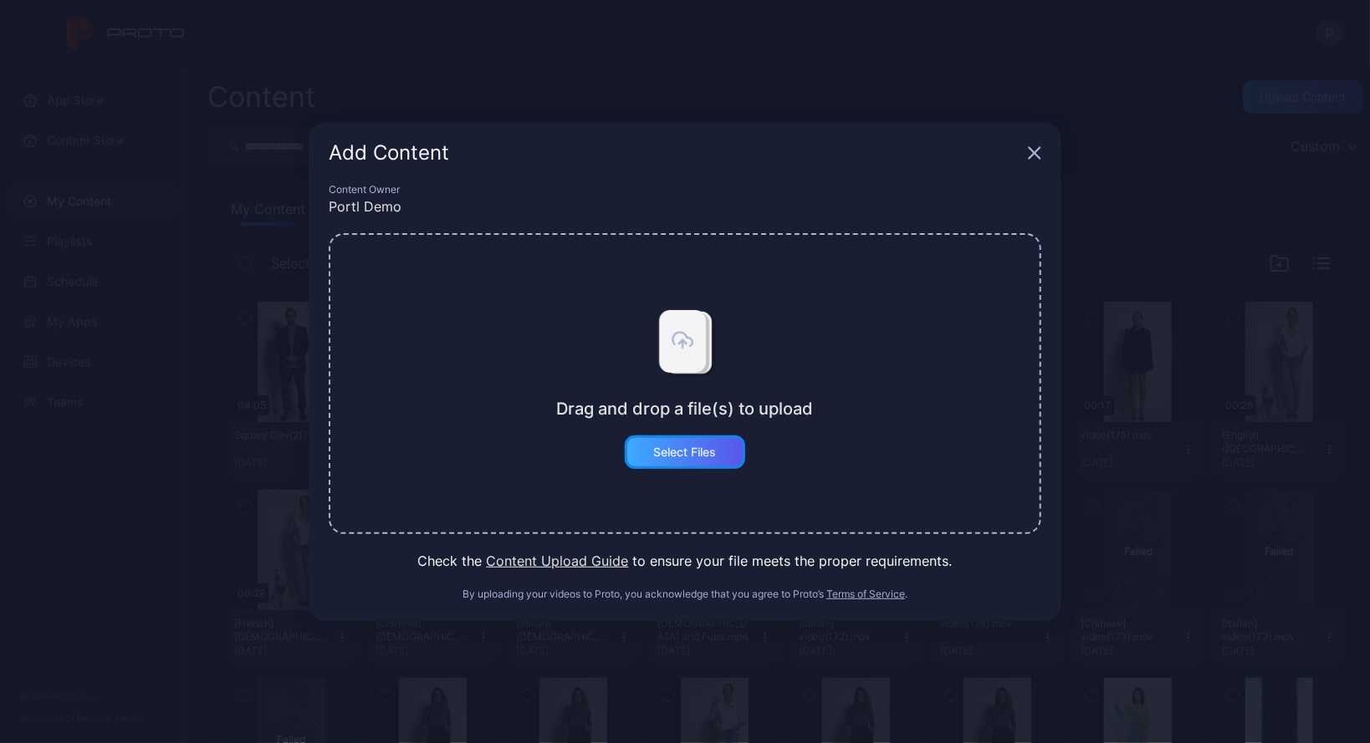
click at [669, 441] on div "Select Files" at bounding box center [685, 452] width 120 height 33
click at [147, 27] on div "Add Content Content Owner Portl Demo Drag and drop a file(s) to upload Select F…" at bounding box center [685, 371] width 1370 height 743
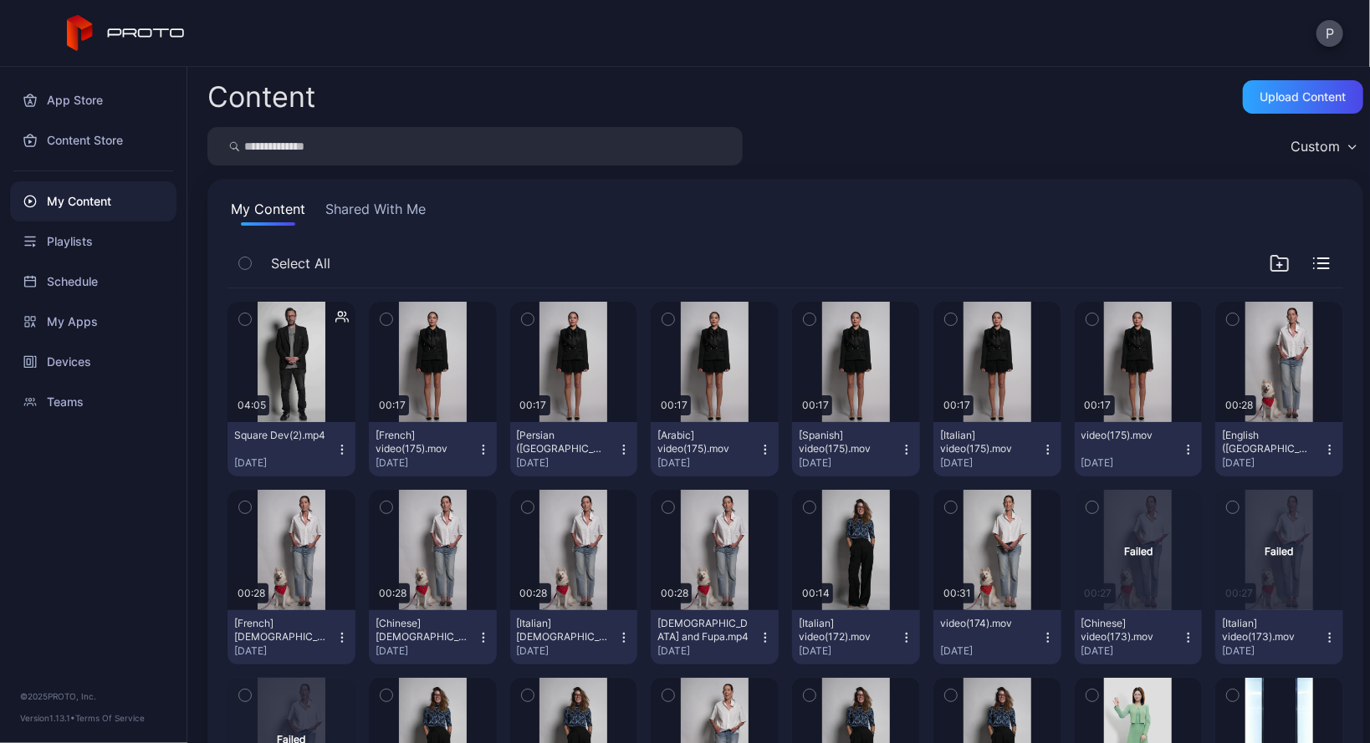
click at [335, 452] on icon "button" at bounding box center [341, 449] width 13 height 13
click at [1264, 97] on div "Upload Content" at bounding box center [1303, 96] width 86 height 13
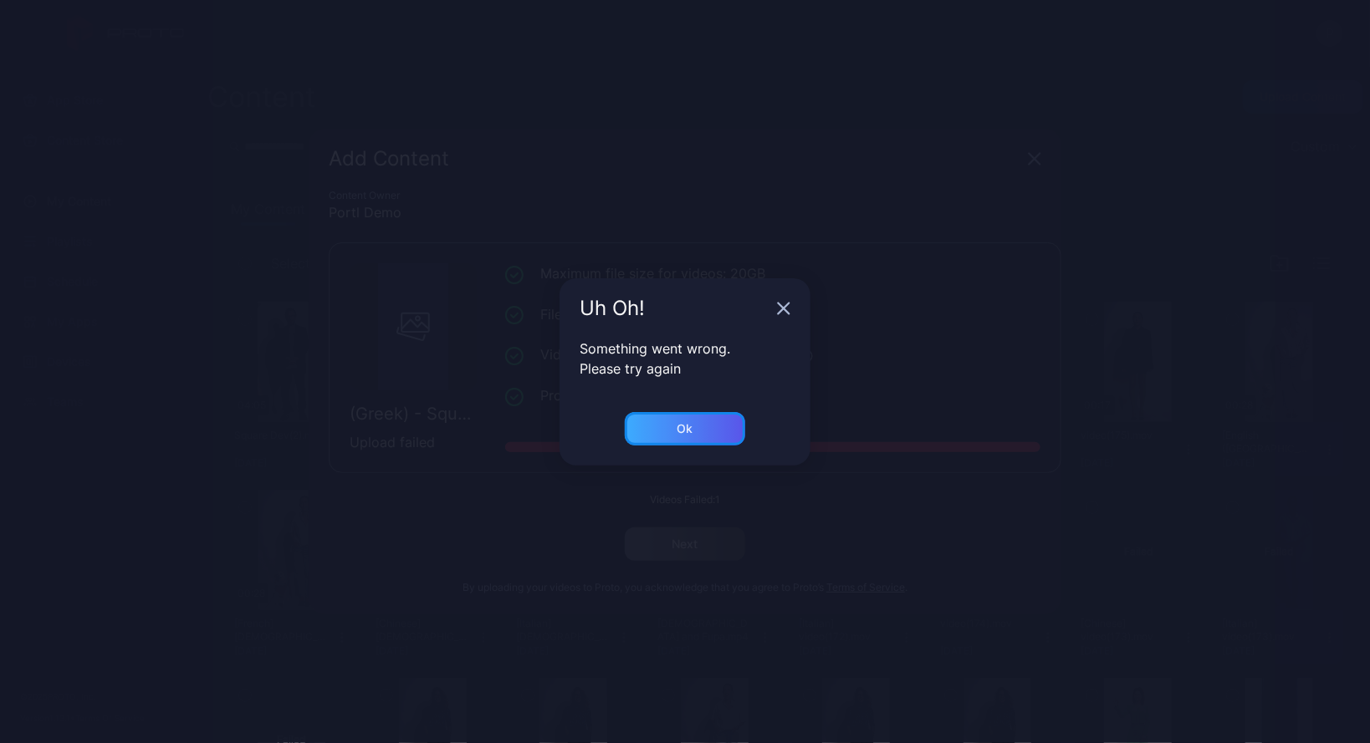
click at [730, 412] on div "Ok" at bounding box center [685, 428] width 120 height 33
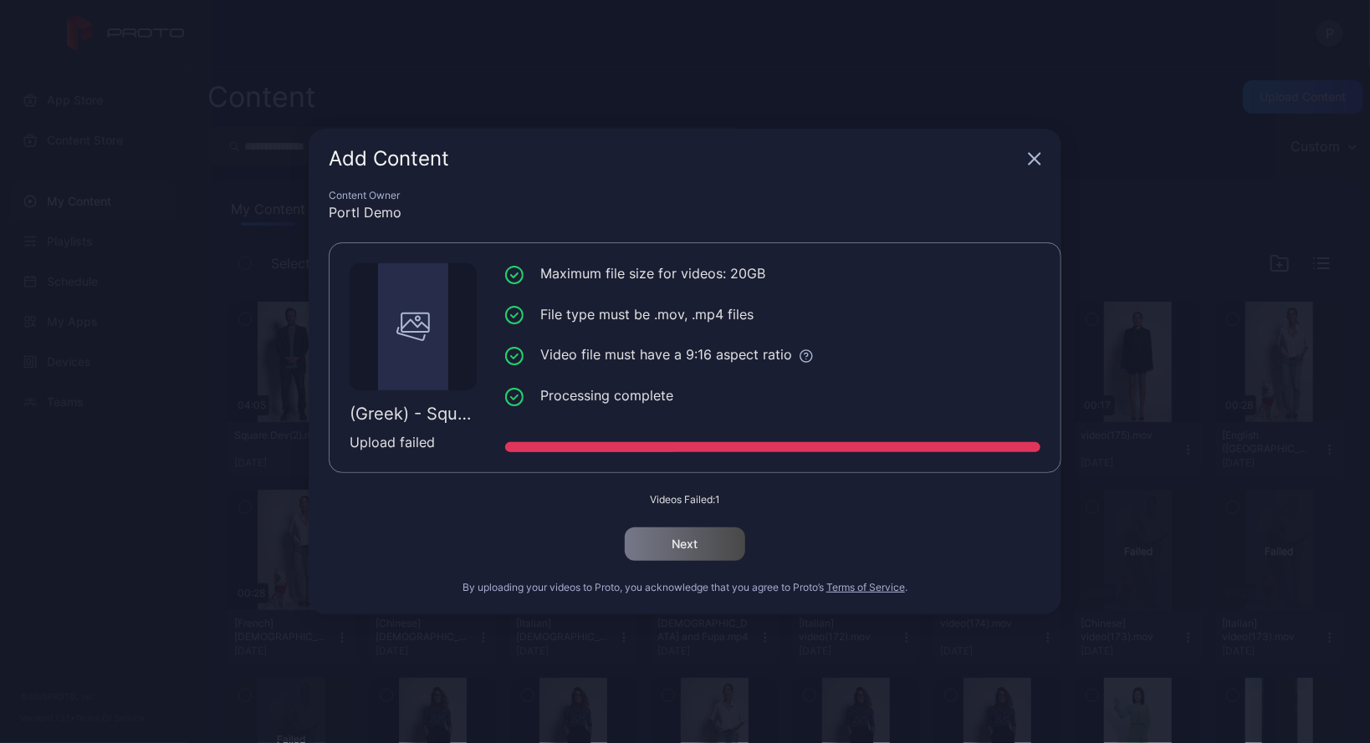
click at [1039, 155] on icon "button" at bounding box center [1034, 159] width 11 height 11
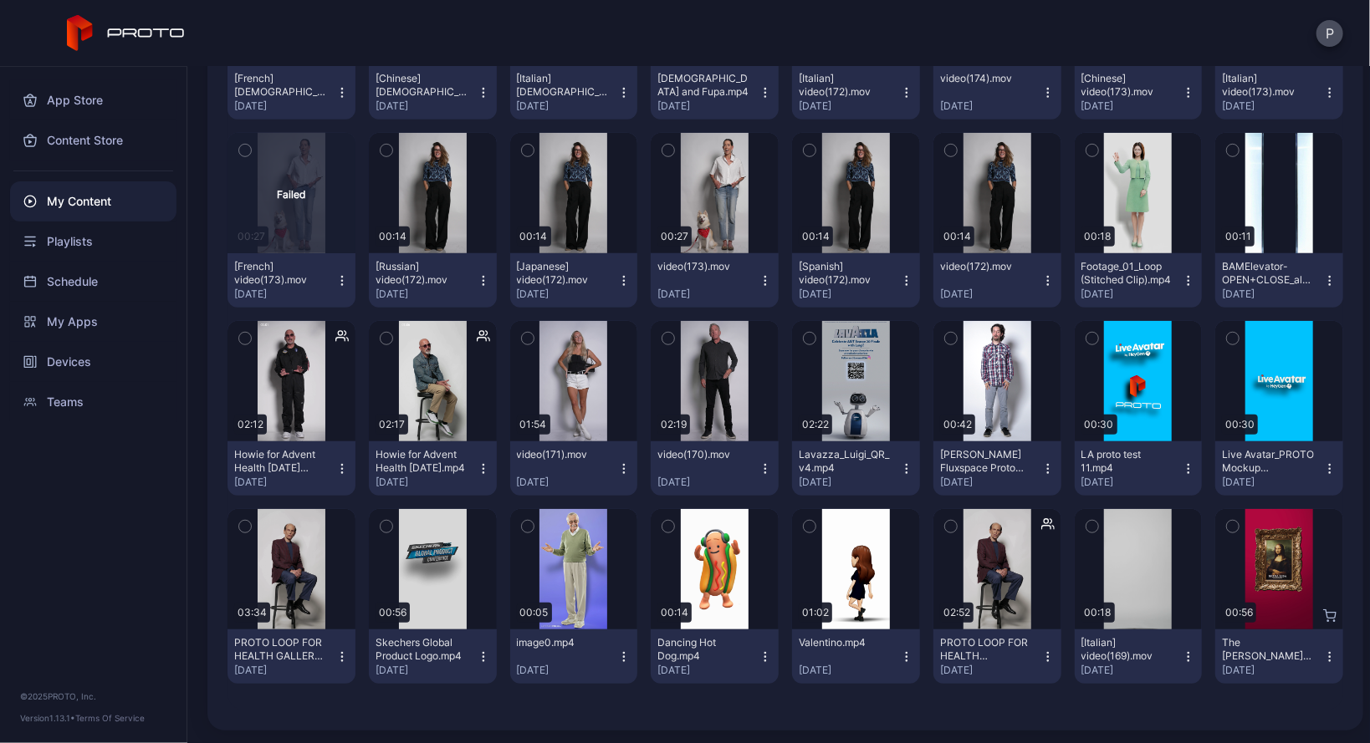
scroll to position [545, 0]
